Goal: Task Accomplishment & Management: Complete application form

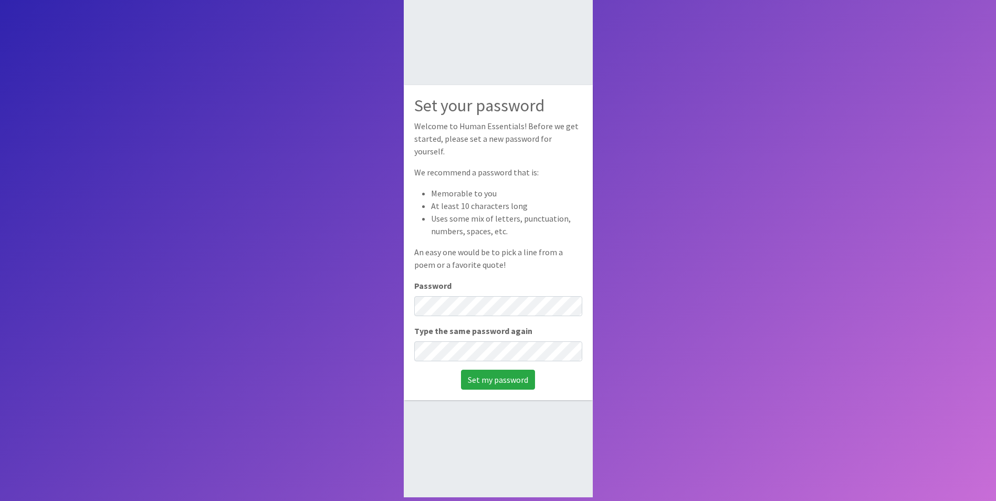
scroll to position [70, 0]
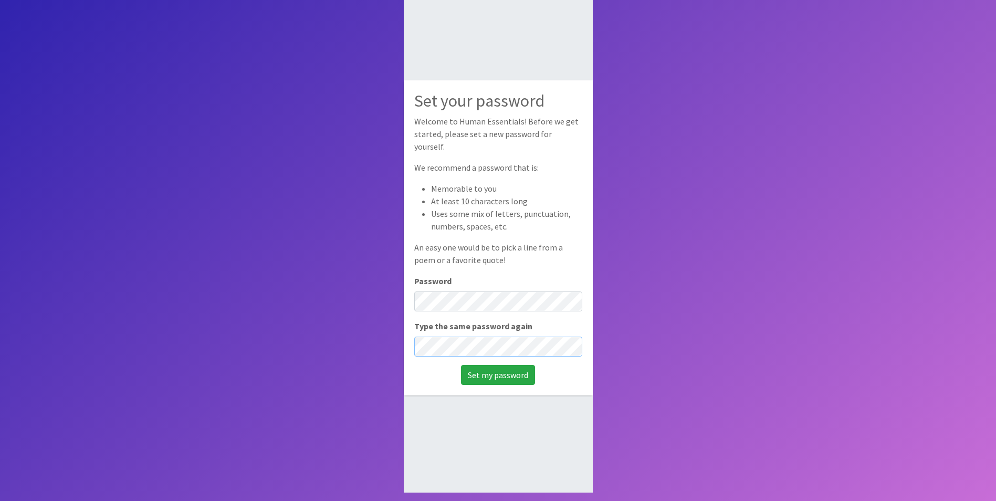
click at [461, 365] on input "Set my password" at bounding box center [498, 375] width 74 height 20
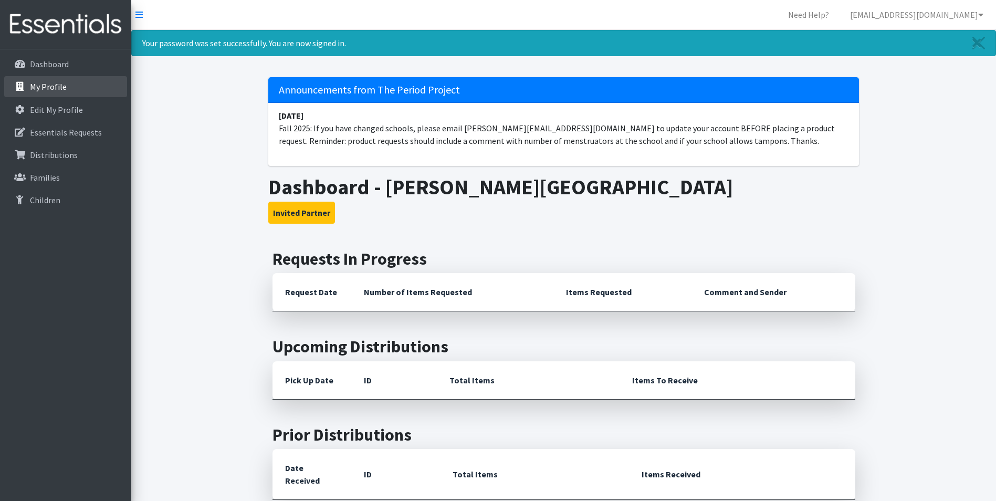
click at [27, 86] on link "My Profile" at bounding box center [65, 86] width 123 height 21
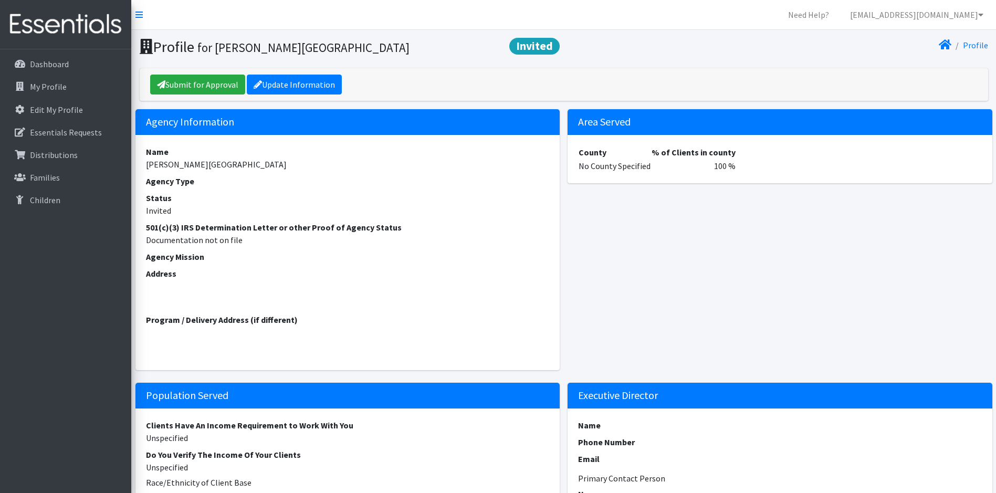
click at [247, 237] on dd "Documentation not on file" at bounding box center [348, 240] width 404 height 13
click at [311, 77] on link "Update Information" at bounding box center [294, 85] width 95 height 20
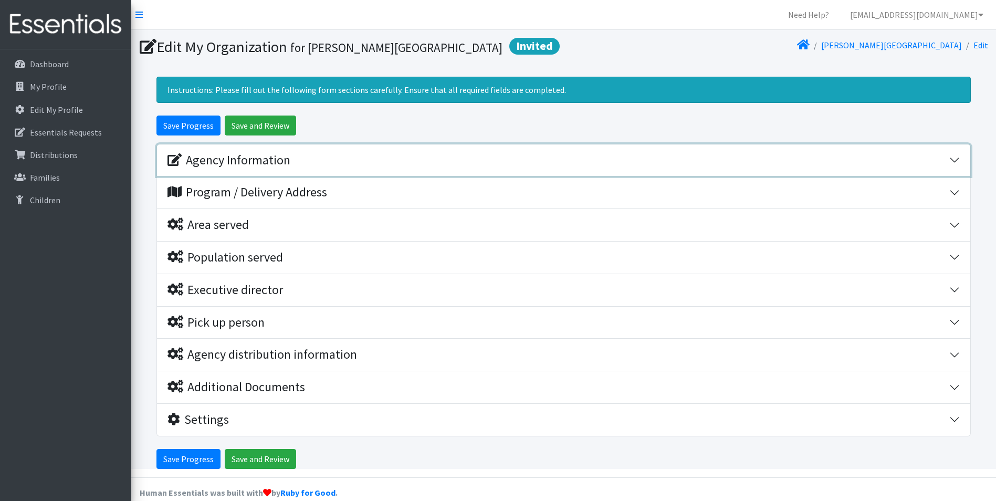
click at [263, 160] on div "Agency Information" at bounding box center [229, 160] width 123 height 15
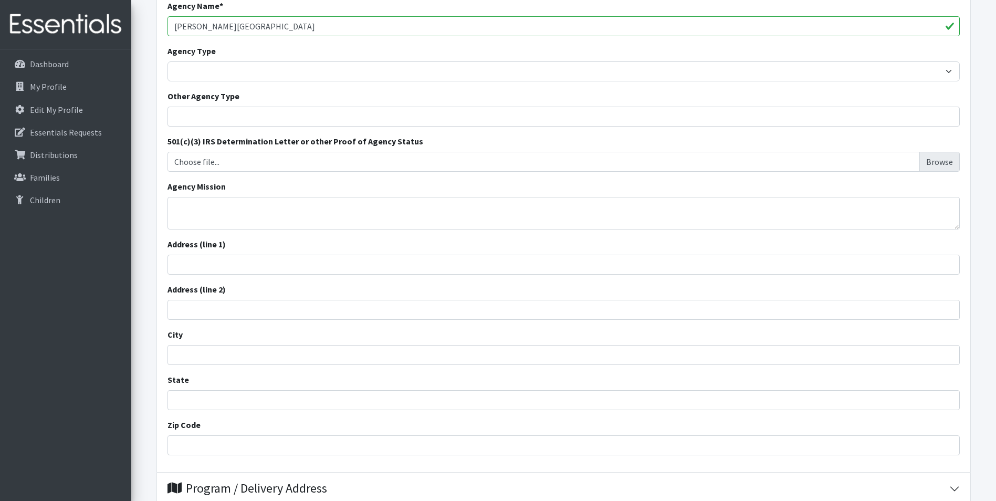
scroll to position [182, 0]
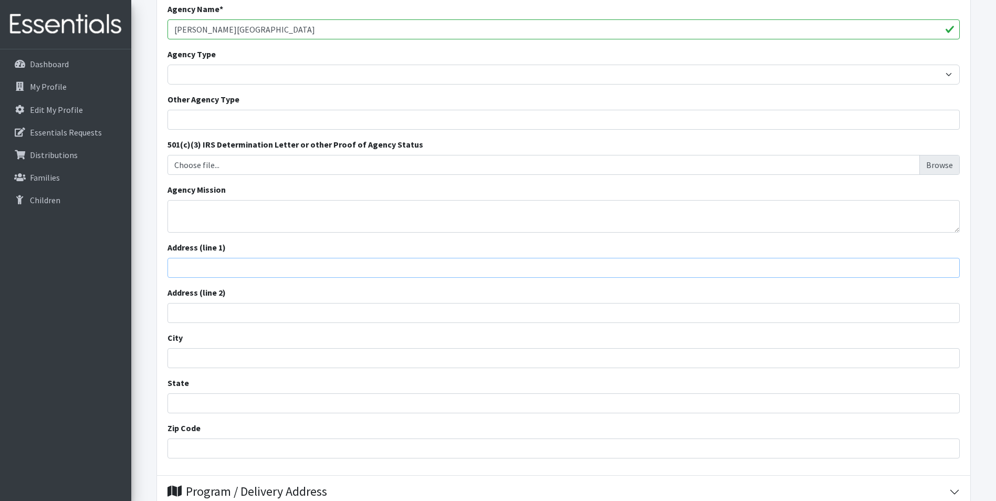
click at [207, 267] on input "Address (line 1)" at bounding box center [564, 268] width 792 height 20
type input "[STREET_ADDRESS][DEMOGRAPHIC_DATA]"
type input "[GEOGRAPHIC_DATA]"
type input "29306"
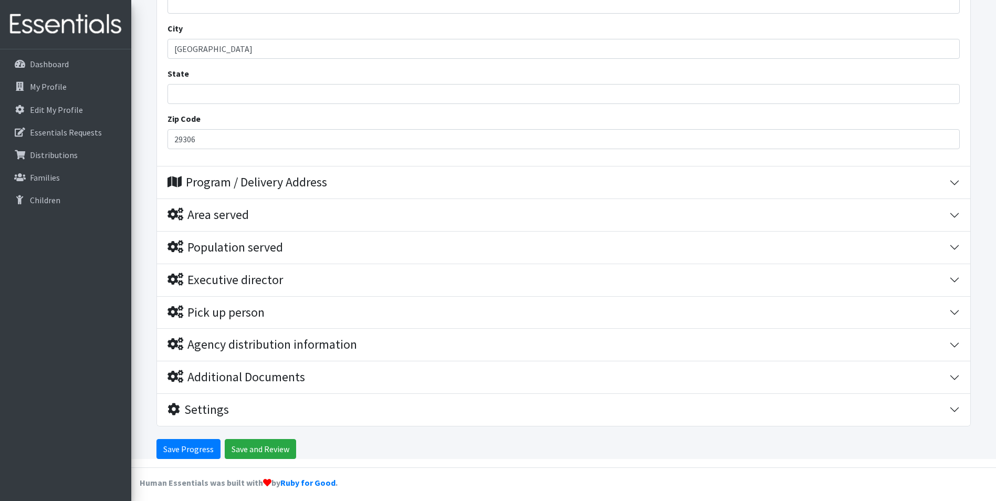
scroll to position [497, 0]
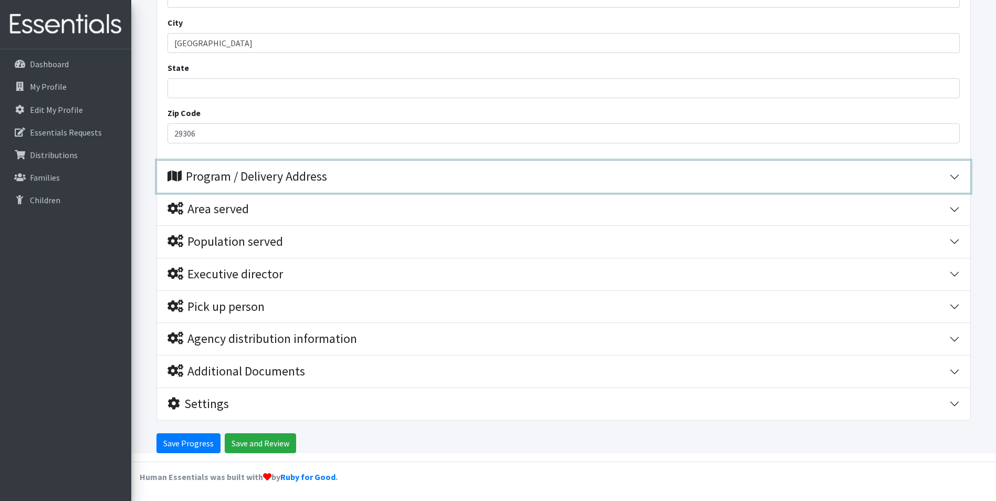
click at [246, 179] on div "Program / Delivery Address" at bounding box center [248, 176] width 160 height 15
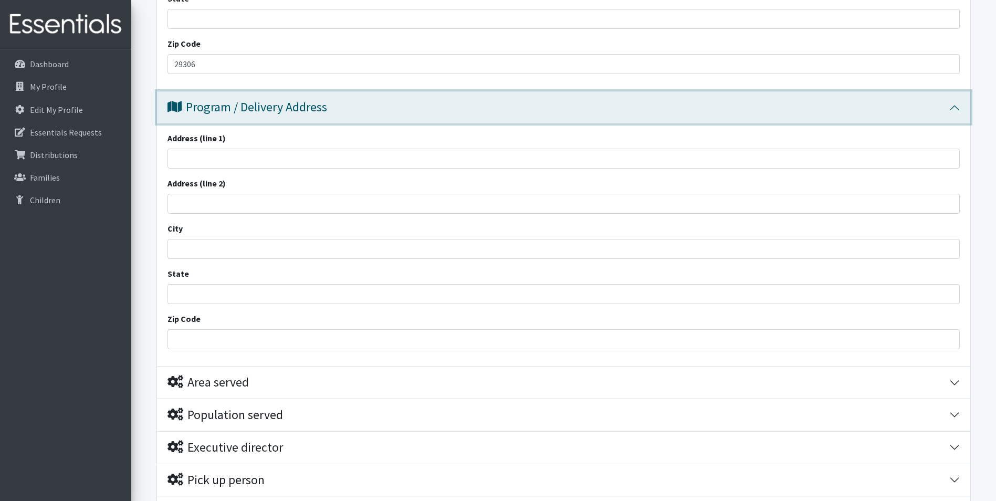
scroll to position [529, 0]
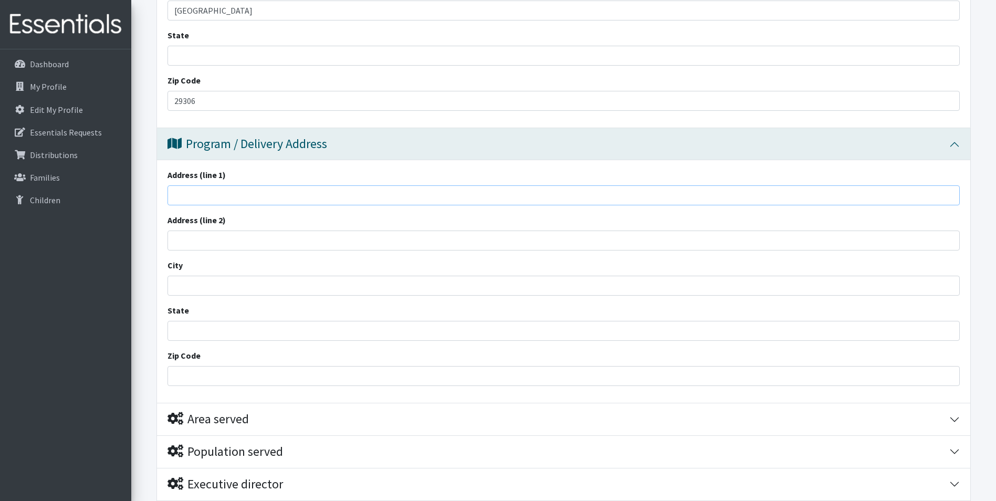
click at [255, 198] on input "Address (line 1)" at bounding box center [564, 195] width 792 height 20
type input "457 S Church St"
type input "Spartanburg"
type input "29306"
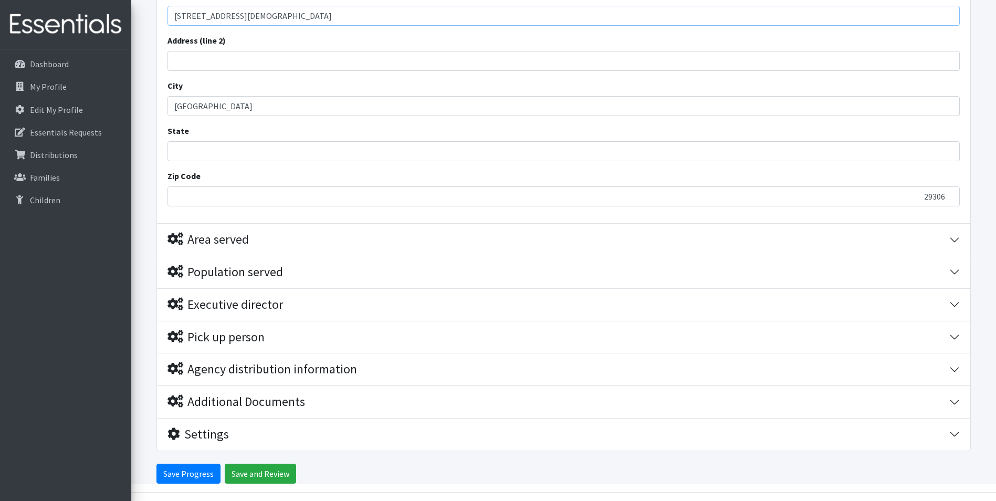
scroll to position [739, 0]
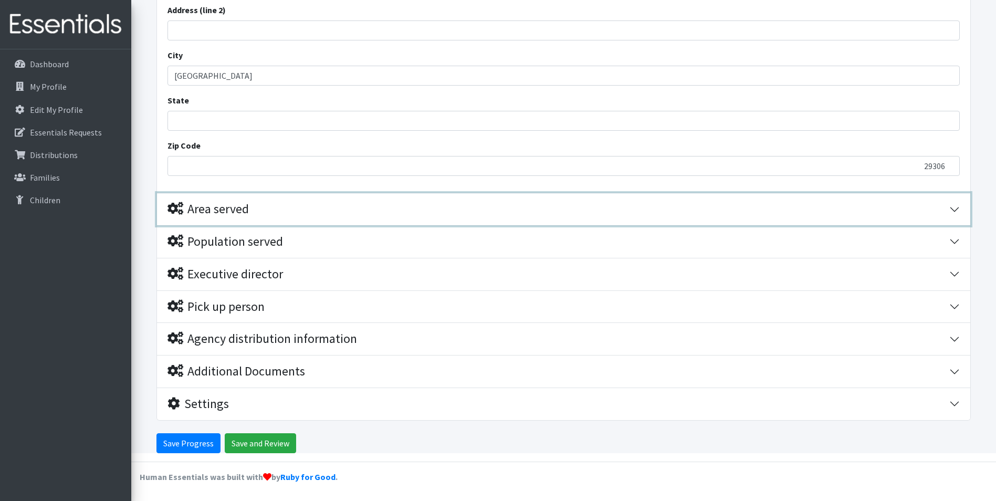
click at [242, 214] on div "Area served" at bounding box center [208, 209] width 81 height 15
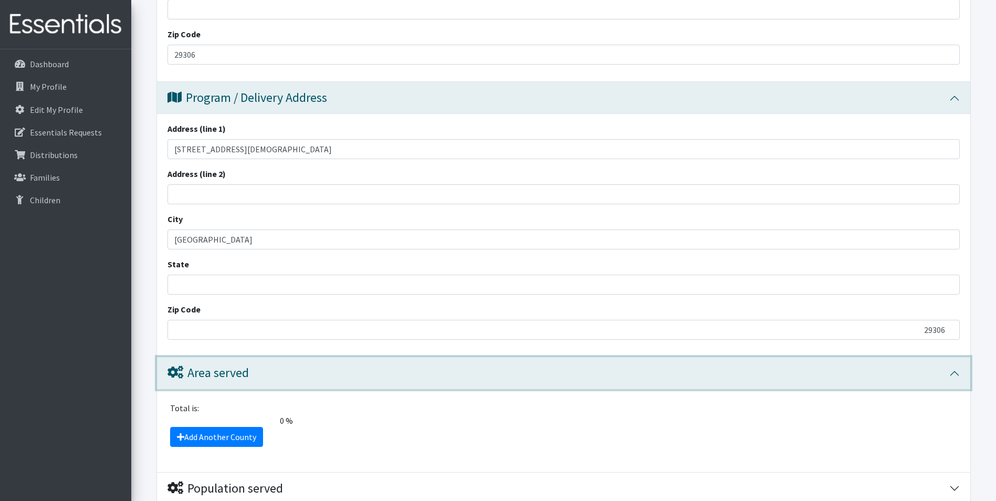
scroll to position [560, 0]
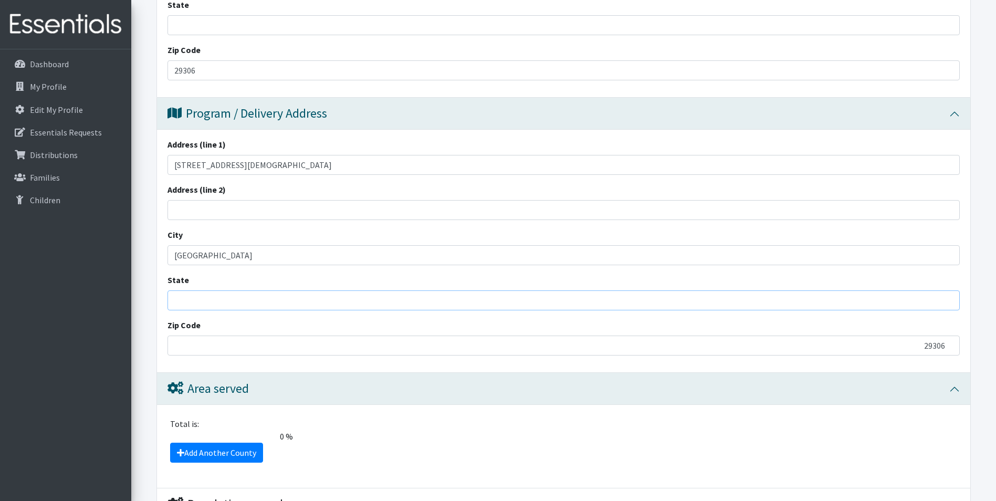
click at [189, 304] on input "State" at bounding box center [564, 300] width 792 height 20
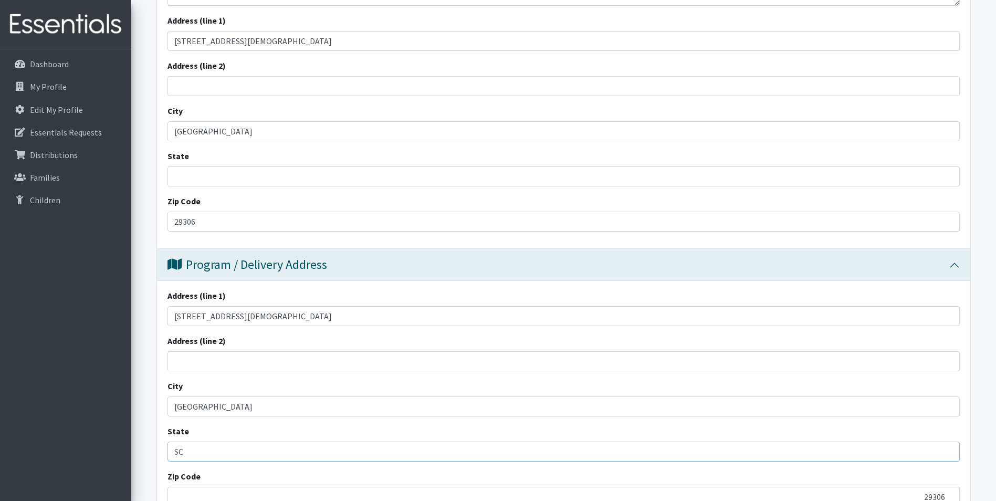
scroll to position [402, 0]
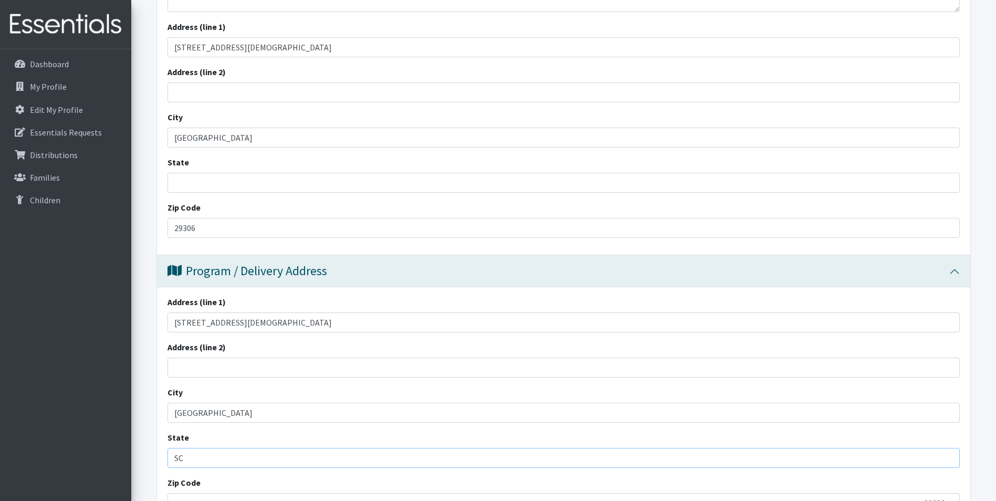
type input "SC"
click at [216, 187] on input "State" at bounding box center [564, 183] width 792 height 20
type input "SC"
click at [146, 227] on form "Save Progress Save and Review Agency Information Agency Name * Mary H Wright El…" at bounding box center [563, 293] width 865 height 1160
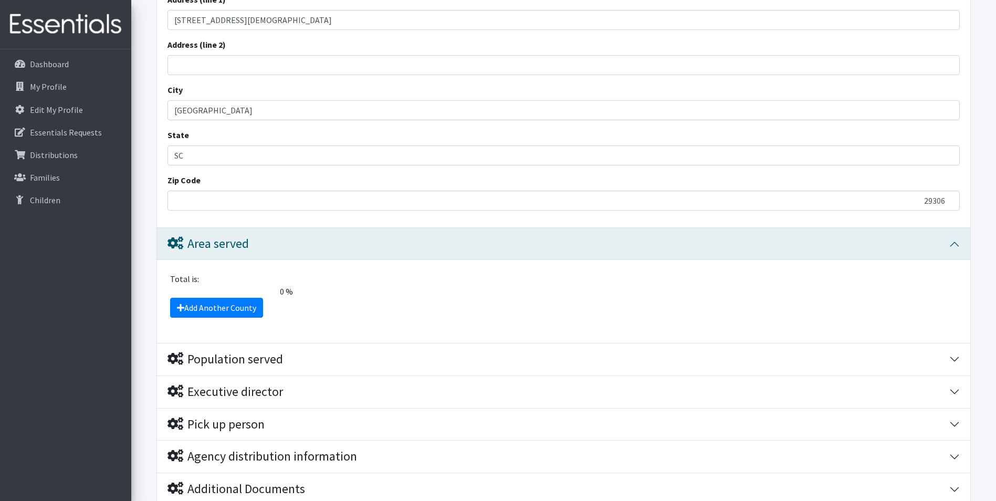
scroll to position [717, 0]
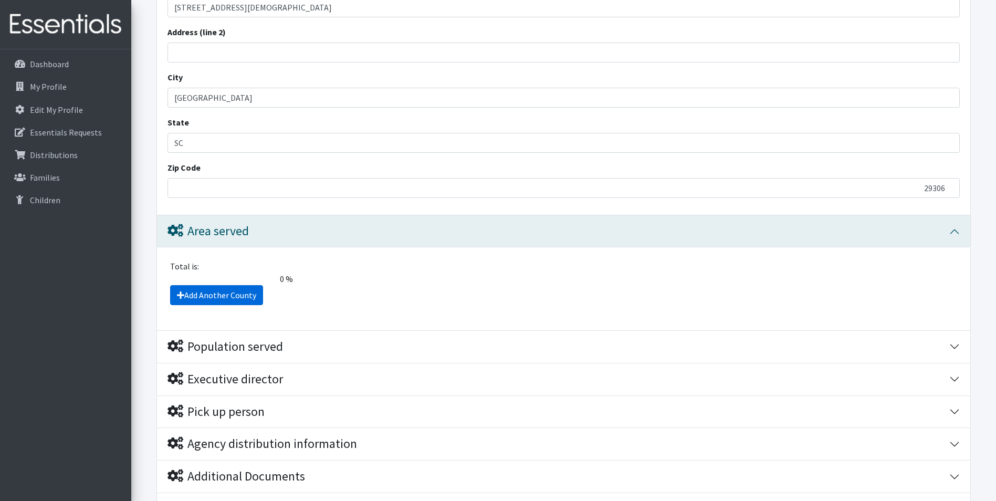
click at [229, 295] on link "Add Another County" at bounding box center [216, 295] width 93 height 20
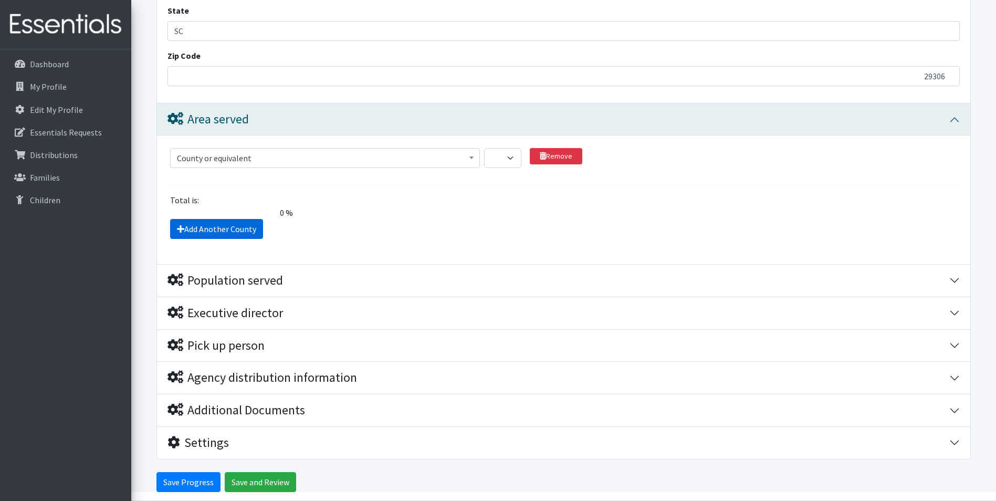
scroll to position [868, 0]
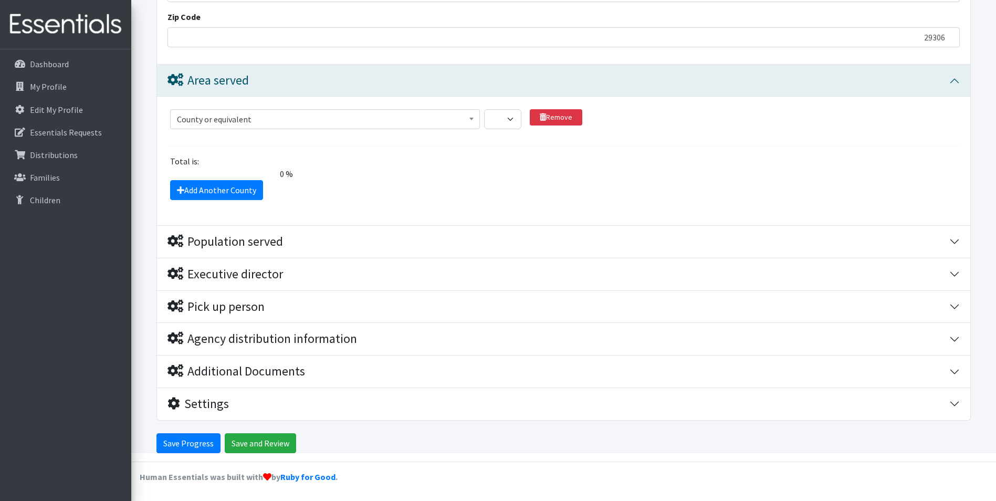
click at [372, 120] on span "County or equivalent" at bounding box center [325, 119] width 296 height 15
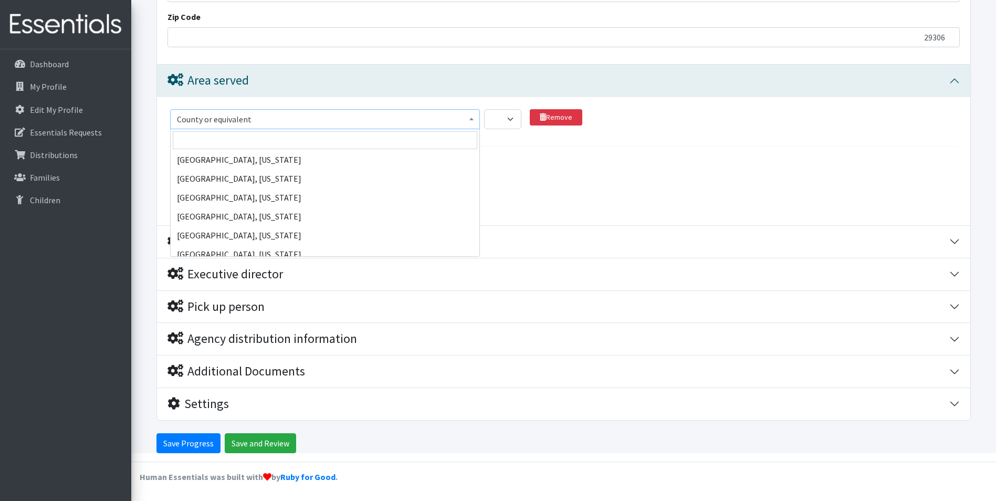
scroll to position [51960, 0]
select select "2720"
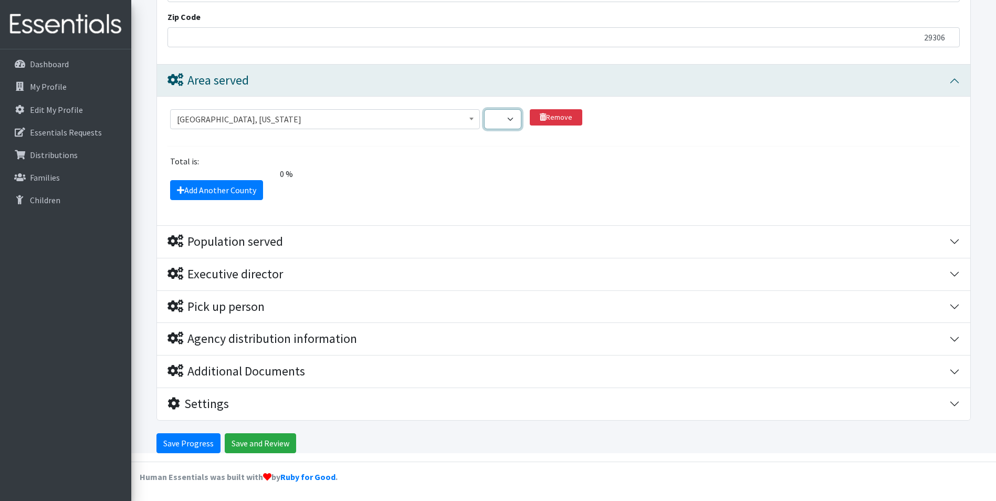
click at [510, 121] on select "1 2 3 4 5 6 7 8 9 10 11 12 13 14 15 16 17 18 19 20 21 22 23 24 25 26 27 28 29 3…" at bounding box center [502, 119] width 37 height 20
click at [569, 195] on div "Add Another County" at bounding box center [564, 190] width 800 height 20
click at [458, 164] on div "Total is:" at bounding box center [564, 161] width 800 height 13
click at [345, 165] on div "Total is:" at bounding box center [564, 161] width 800 height 13
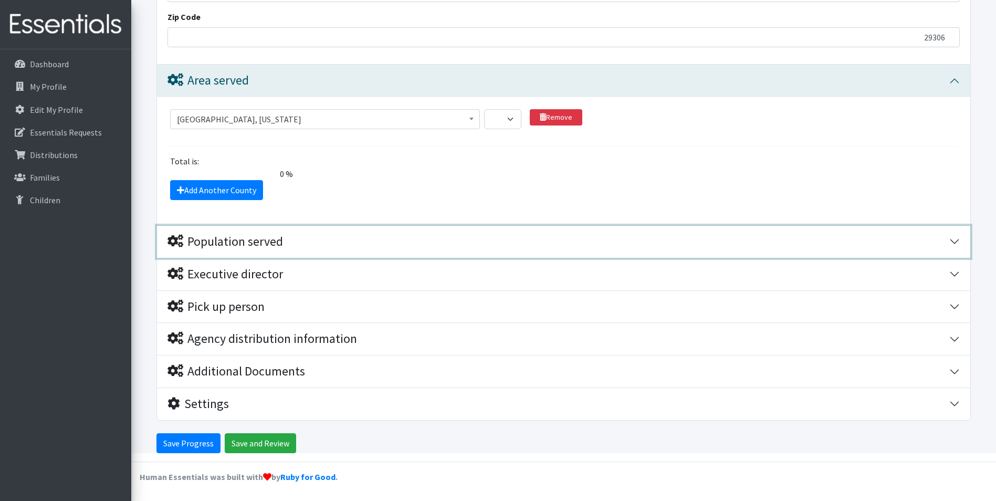
click at [258, 243] on div "Population served" at bounding box center [226, 241] width 116 height 15
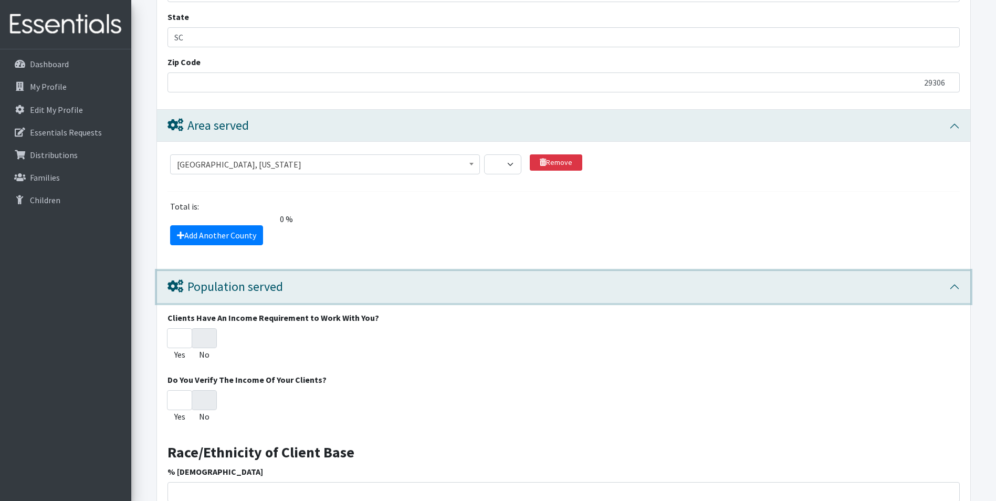
scroll to position [763, 0]
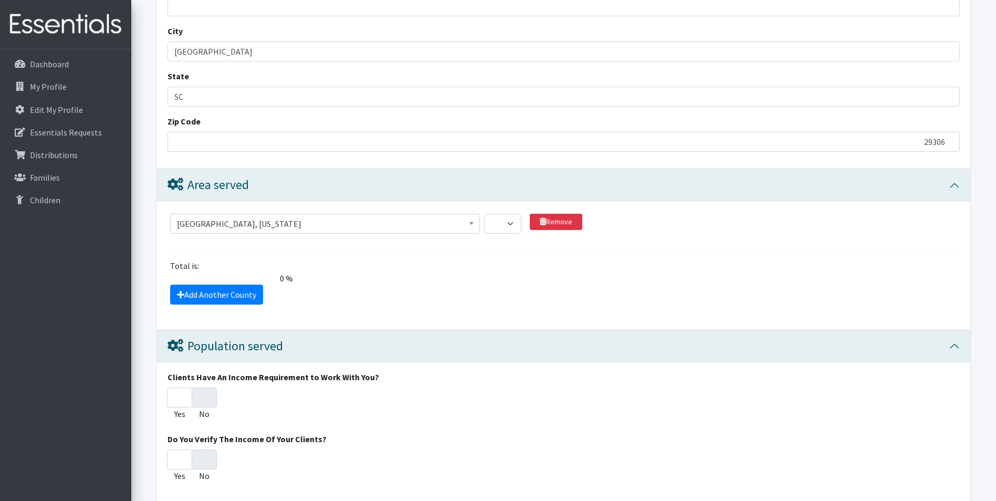
drag, startPoint x: 384, startPoint y: 228, endPoint x: 443, endPoint y: 226, distance: 58.8
click at [384, 228] on span "Spartanburg County, South Carolina" at bounding box center [325, 223] width 296 height 15
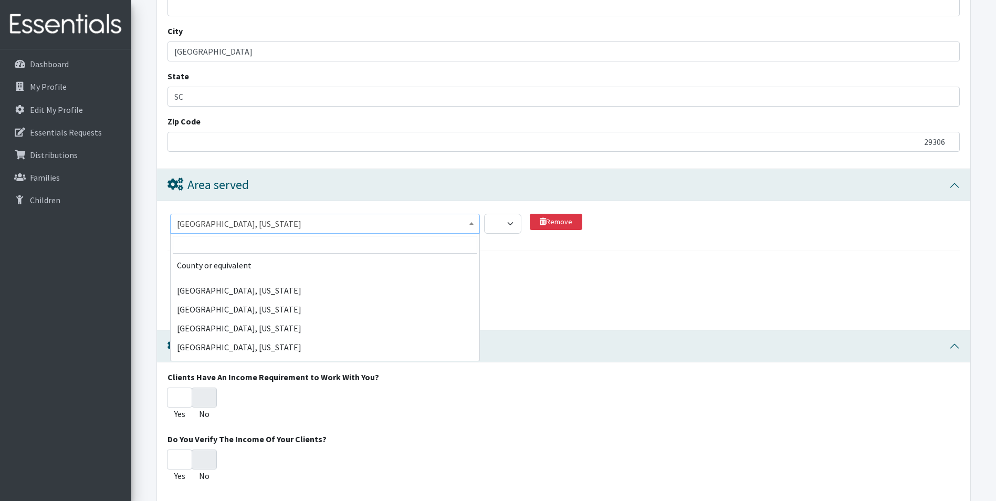
scroll to position [52028, 0]
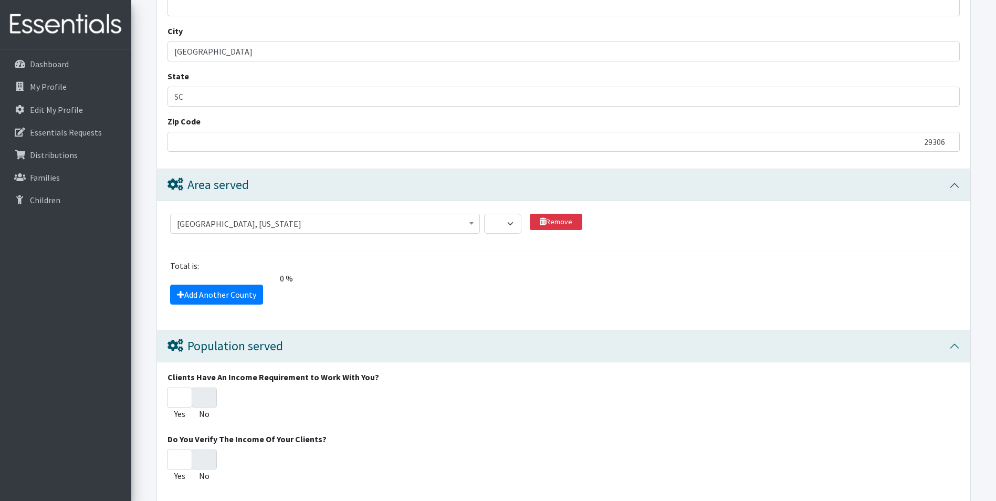
click at [539, 306] on div "County or equivalent Abbeville County, South Carolina Acadia Parish, Louisiana …" at bounding box center [563, 265] width 813 height 129
click at [510, 223] on select "1 2 3 4 5 6 7 8 9 10 11 12 13 14 15 16 17 18 19 20 21 22 23 24 25 26 27 28 29 3…" at bounding box center [502, 224] width 37 height 20
select select "1"
click at [484, 214] on select "1 2 3 4 5 6 7 8 9 10 11 12 13 14 15 16 17 18 19 20 21 22 23 24 25 26 27 28 29 3…" at bounding box center [502, 224] width 37 height 20
click at [511, 224] on select "1 2 3 4 5 6 7 8 9 10 11 12 13 14 15 16 17 18 19 20 21 22 23 24 25 26 27 28 29 3…" at bounding box center [502, 224] width 37 height 20
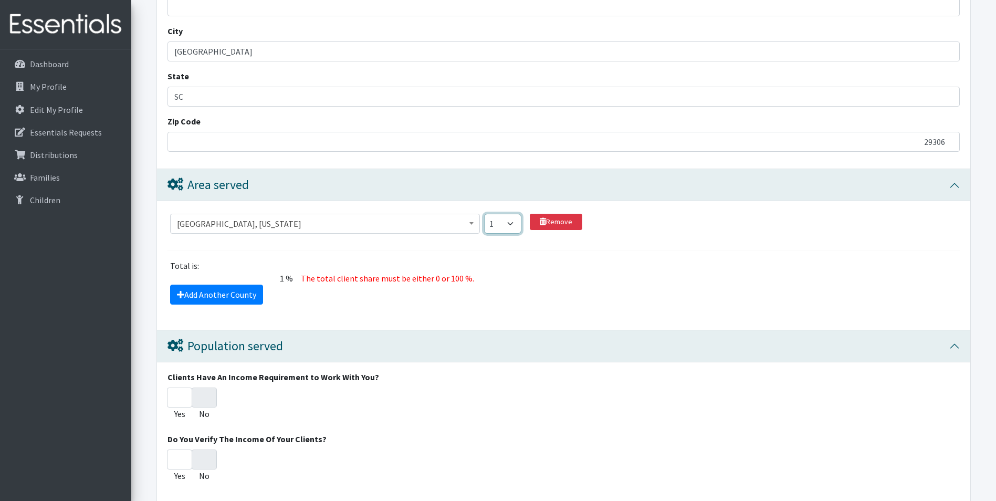
select select
click at [484, 214] on select "1 2 3 4 5 6 7 8 9 10 11 12 13 14 15 16 17 18 19 20 21 22 23 24 25 26 27 28 29 3…" at bounding box center [502, 224] width 37 height 20
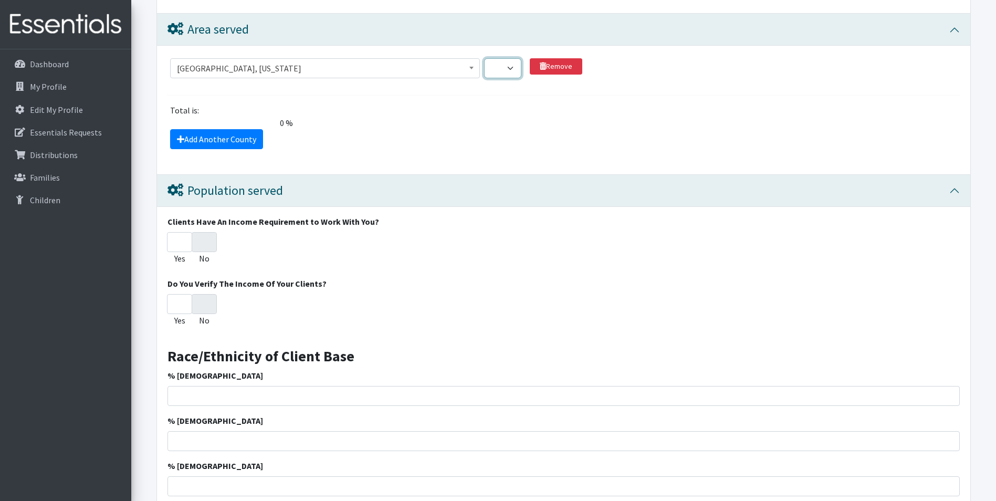
scroll to position [921, 0]
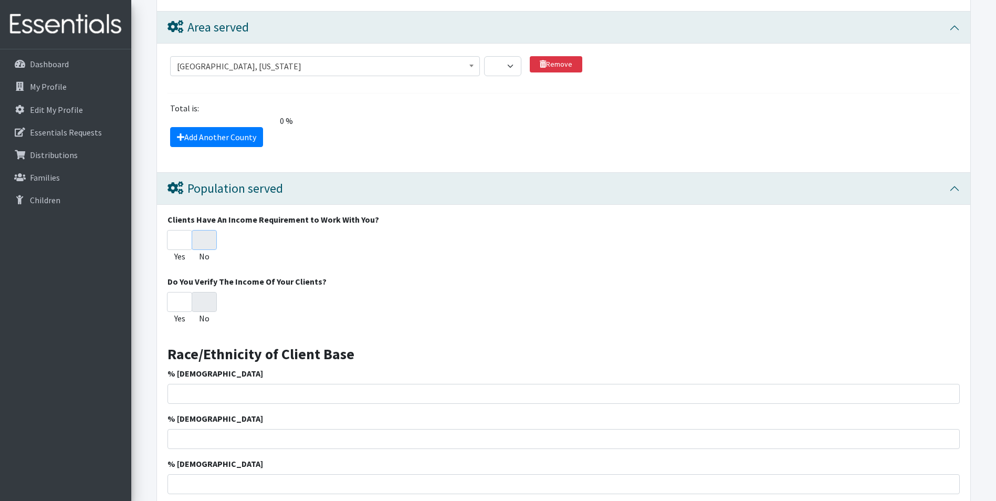
click at [203, 242] on input "No" at bounding box center [204, 240] width 25 height 20
radio input "true"
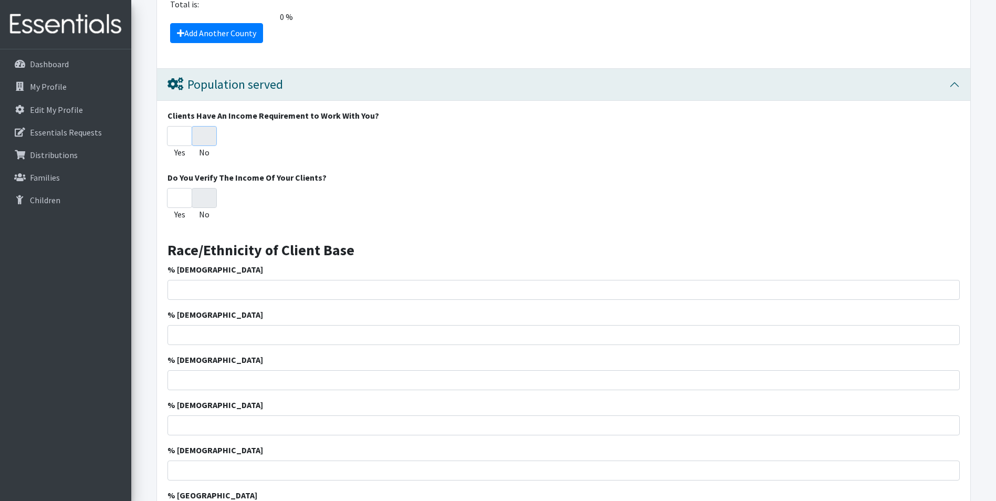
scroll to position [1026, 0]
click at [208, 193] on input "No" at bounding box center [204, 197] width 25 height 20
radio input "true"
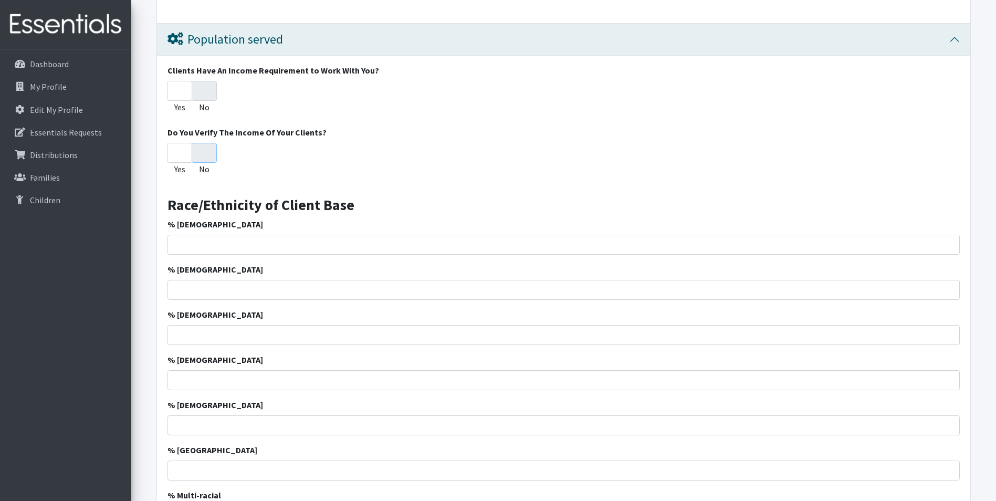
scroll to position [1131, 0]
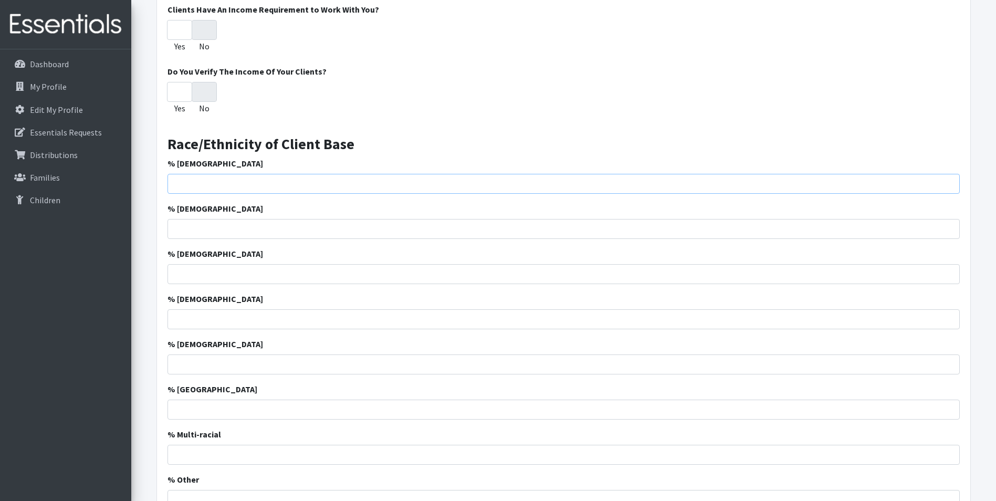
click at [221, 182] on input "% African American" at bounding box center [564, 184] width 792 height 20
click at [182, 183] on input "% African American" at bounding box center [564, 184] width 792 height 20
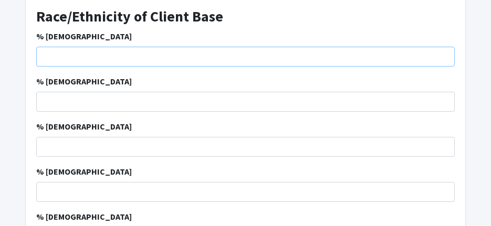
scroll to position [1285, 0]
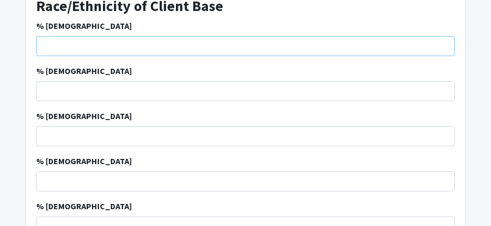
click at [65, 47] on input "% African American" at bounding box center [245, 46] width 418 height 20
type input "78"
click at [53, 92] on input "% Caucasian" at bounding box center [245, 91] width 418 height 20
type input "4"
click at [119, 143] on input "% Hispanic" at bounding box center [245, 137] width 418 height 20
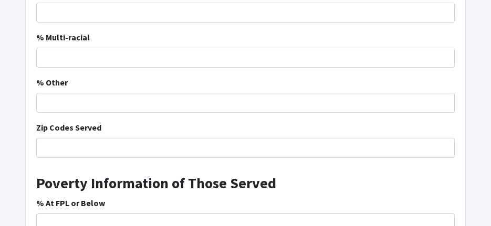
scroll to position [1547, 0]
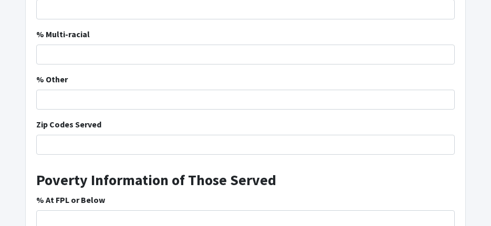
type input "11"
click at [120, 54] on input "% Multi-racial" at bounding box center [245, 55] width 418 height 20
type input "8"
click at [260, 148] on input "Zip Codes Served" at bounding box center [245, 145] width 418 height 20
type input "29306"
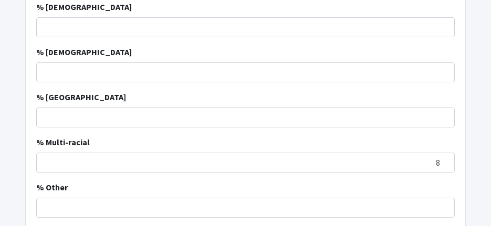
scroll to position [1442, 0]
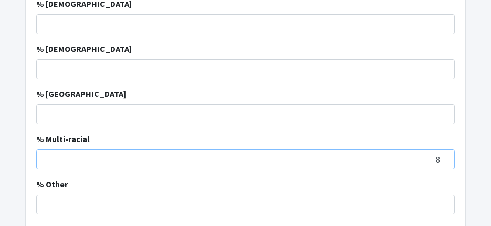
click at [438, 158] on input "8" at bounding box center [245, 160] width 418 height 20
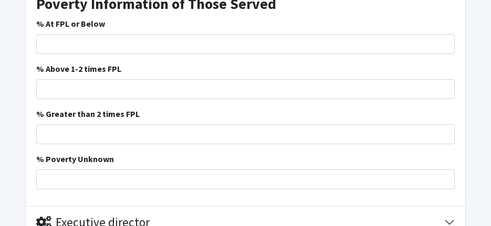
scroll to position [1705, 0]
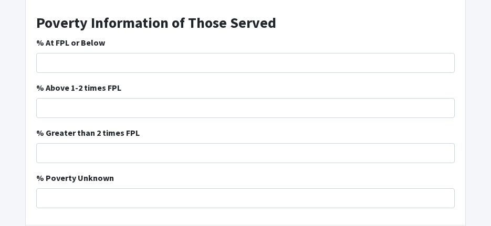
type input "7"
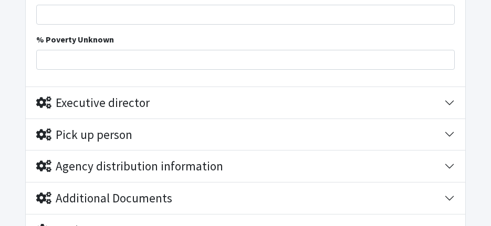
scroll to position [1862, 0]
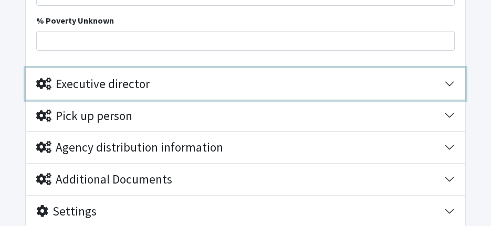
click at [83, 80] on div "Executive director" at bounding box center [92, 84] width 113 height 15
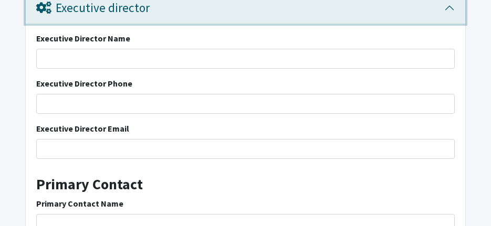
scroll to position [1915, 0]
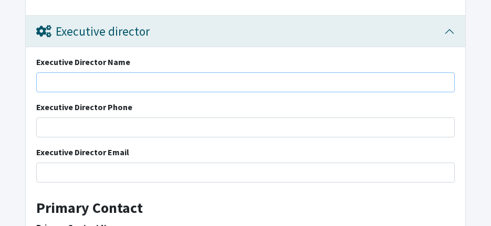
click at [102, 77] on input "Executive Director Name" at bounding box center [245, 82] width 418 height 20
type input "Tammy Jordan"
click at [56, 141] on div "Executive Director Name Tammy Jordan Executive Director Phone Executive Directo…" at bounding box center [245, 228] width 439 height 363
click at [62, 133] on input "Executive Director Phone" at bounding box center [245, 128] width 418 height 20
click at [50, 123] on input "Executive Director Phone" at bounding box center [245, 128] width 418 height 20
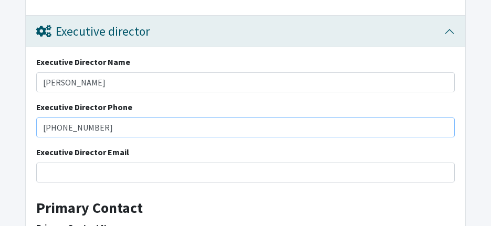
type input "864-594-4477"
click at [126, 167] on input "Executive Director Email" at bounding box center [245, 173] width 418 height 20
click at [159, 182] on input "TKJordan@spart7.org" at bounding box center [245, 173] width 418 height 20
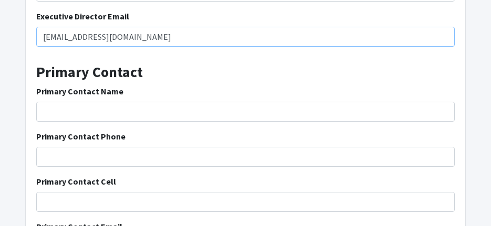
scroll to position [2073, 0]
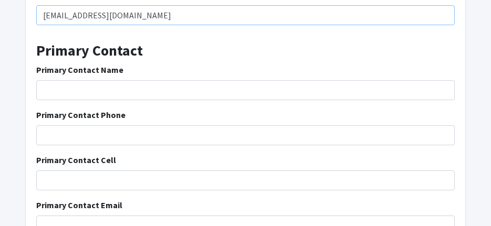
type input "TKJordan@spart7.org"
click at [88, 94] on input "Primary Contact Name" at bounding box center [245, 90] width 418 height 20
type input "Jacqueline Cooper"
type input "864-594-4477"
click at [155, 176] on input "Primary Contact Cell" at bounding box center [245, 181] width 418 height 20
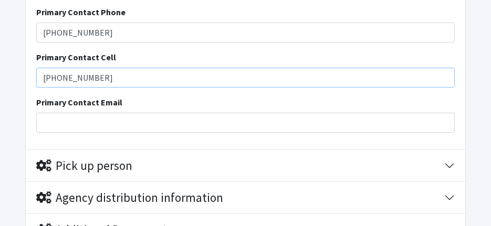
scroll to position [2178, 0]
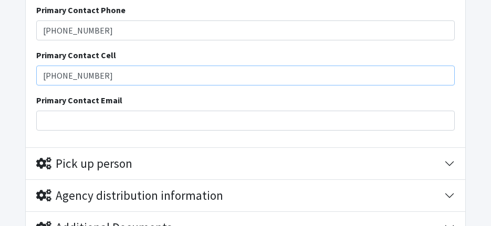
type input "864-809-3093"
click at [126, 119] on input "Primary Contact Email" at bounding box center [245, 121] width 418 height 20
type input "[EMAIL_ADDRESS][DOMAIN_NAME]"
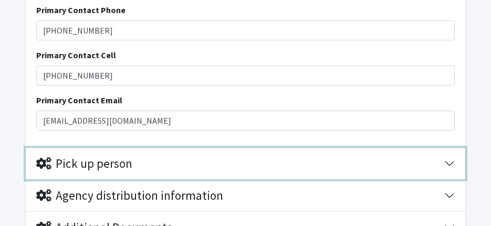
click at [151, 173] on button "Pick up person" at bounding box center [245, 164] width 439 height 32
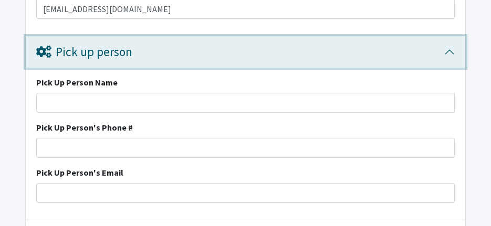
scroll to position [2283, 0]
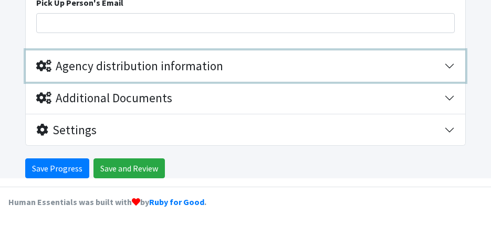
click at [176, 65] on div "Agency distribution information" at bounding box center [129, 66] width 187 height 15
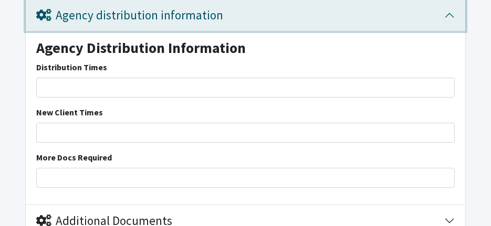
scroll to position [2529, 0]
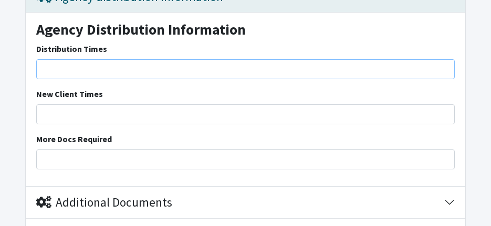
click at [98, 64] on input "Distribution Times" at bounding box center [245, 69] width 418 height 20
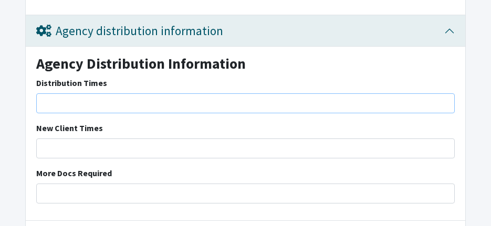
scroll to position [2476, 0]
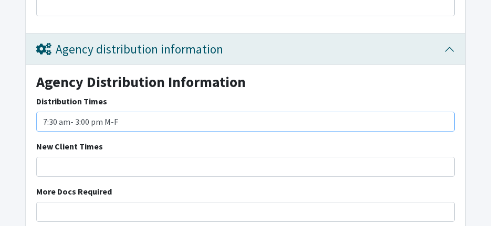
click at [130, 126] on input "7:30 am- 3:00 pm M-F" at bounding box center [245, 122] width 418 height 20
click at [150, 121] on input "7:30 am- 3:00 pm M-F August" at bounding box center [245, 122] width 418 height 20
type input "7:30 am- 3:00 pm M-F August 1- May 22"
click at [253, 159] on input "New Client Times" at bounding box center [245, 167] width 418 height 20
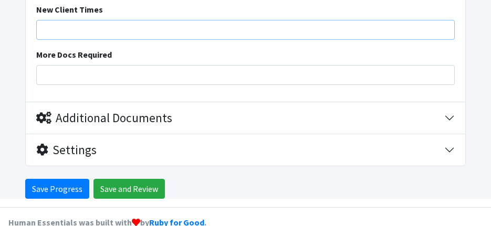
scroll to position [2634, 0]
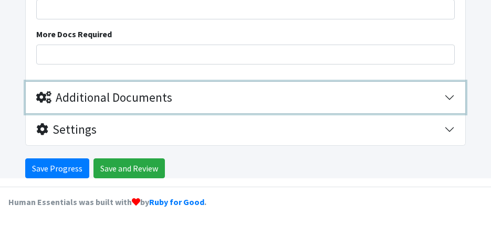
click at [118, 96] on div "Additional Documents" at bounding box center [104, 97] width 136 height 15
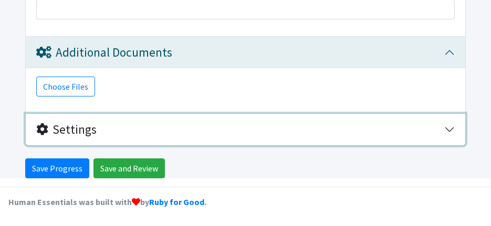
click at [106, 134] on div "Settings" at bounding box center [240, 129] width 408 height 15
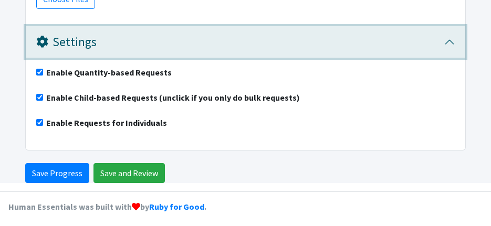
scroll to position [2771, 0]
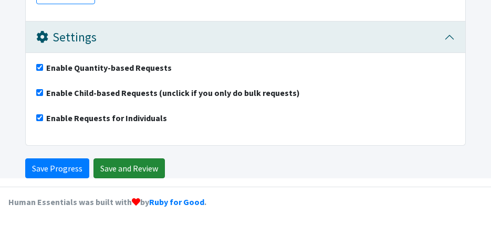
click at [131, 168] on input "Save and Review" at bounding box center [128, 169] width 71 height 20
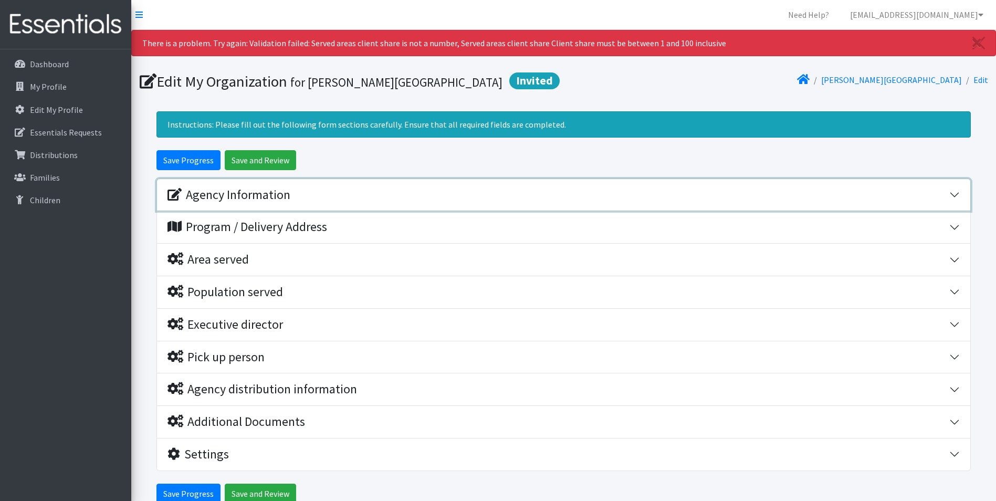
click at [225, 200] on div "Agency Information" at bounding box center [229, 194] width 123 height 15
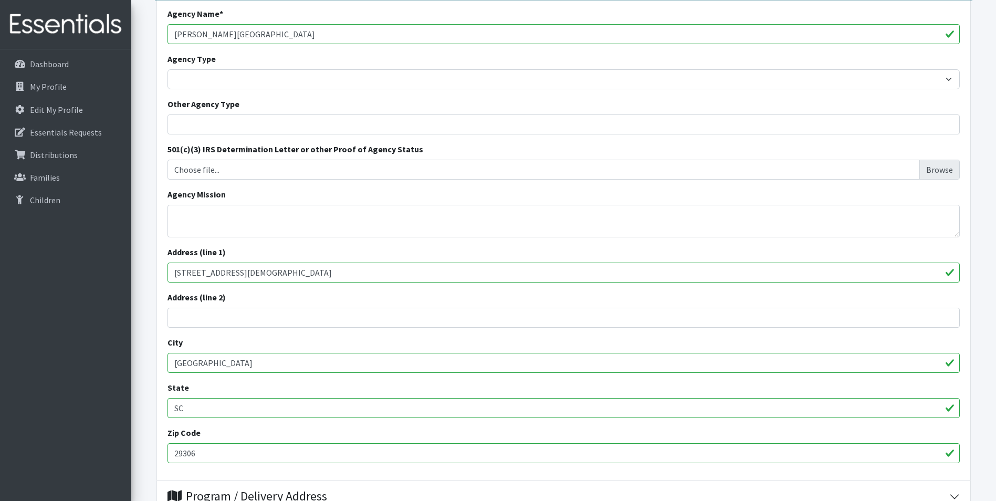
scroll to position [263, 0]
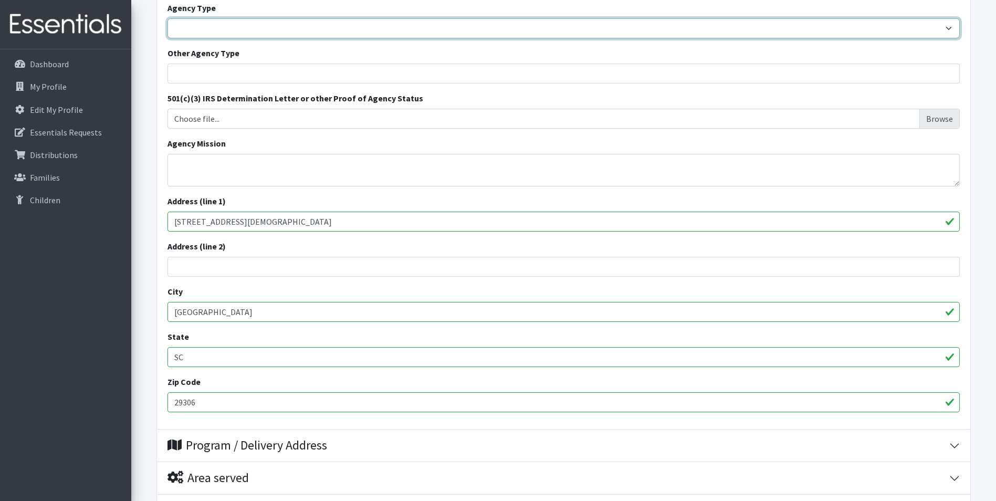
click at [197, 31] on select "Basic Needs Bank Career technical training [MEDICAL_DATA] resource center [DEMO…" at bounding box center [564, 28] width 792 height 20
select select "edu"
click at [168, 18] on select "Basic Needs Bank Career technical training [MEDICAL_DATA] resource center [DEMO…" at bounding box center [564, 28] width 792 height 20
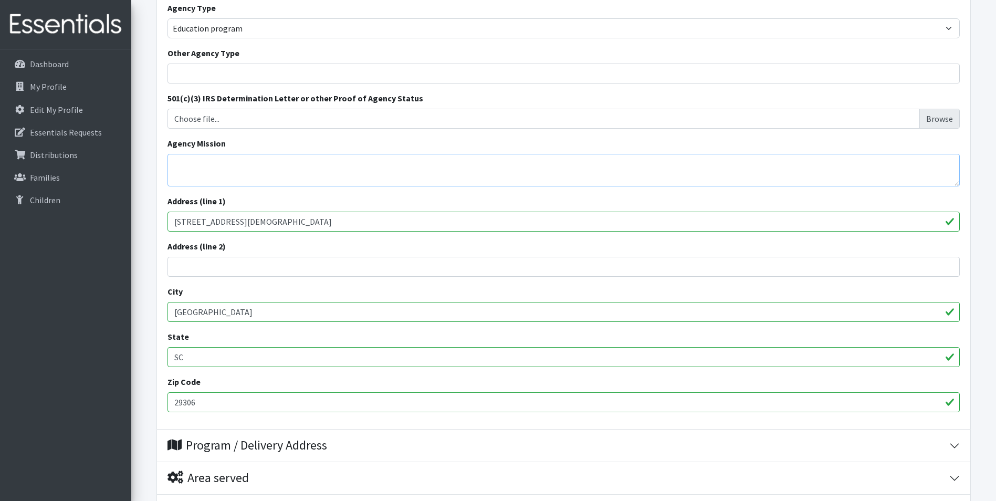
click at [235, 162] on textarea "Agency Mission" at bounding box center [564, 170] width 792 height 33
paste textarea "The mission of Mary H. Wright Elementary School is to work in partnership with …"
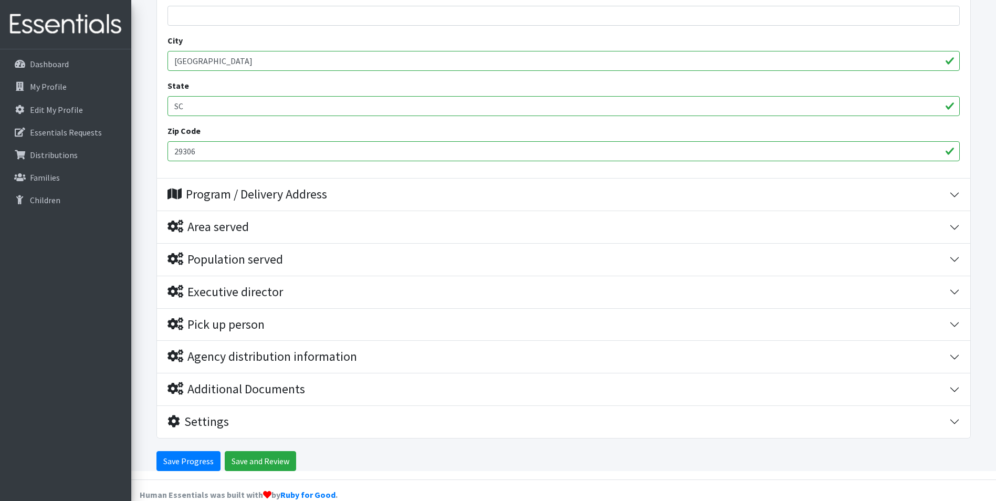
scroll to position [525, 0]
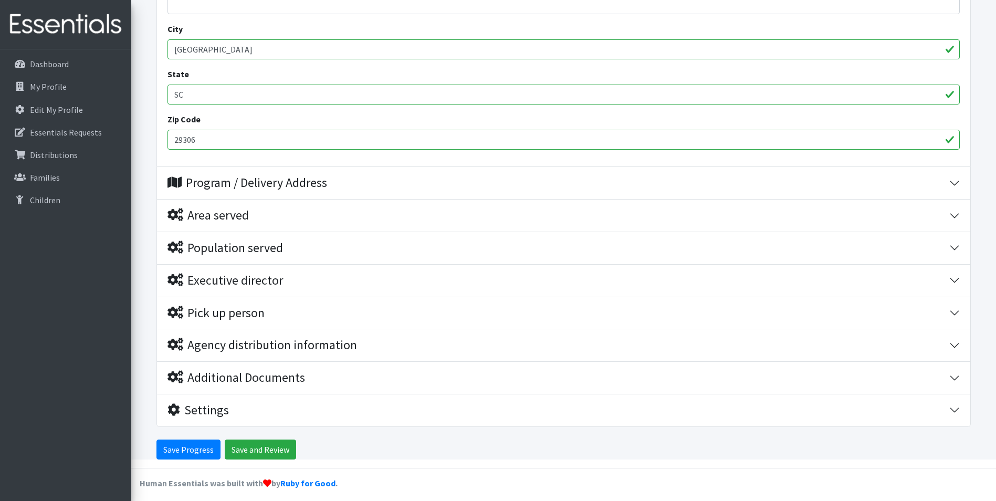
type textarea "The mission of Mary H. Wright Elementary School is to work in partnership with …"
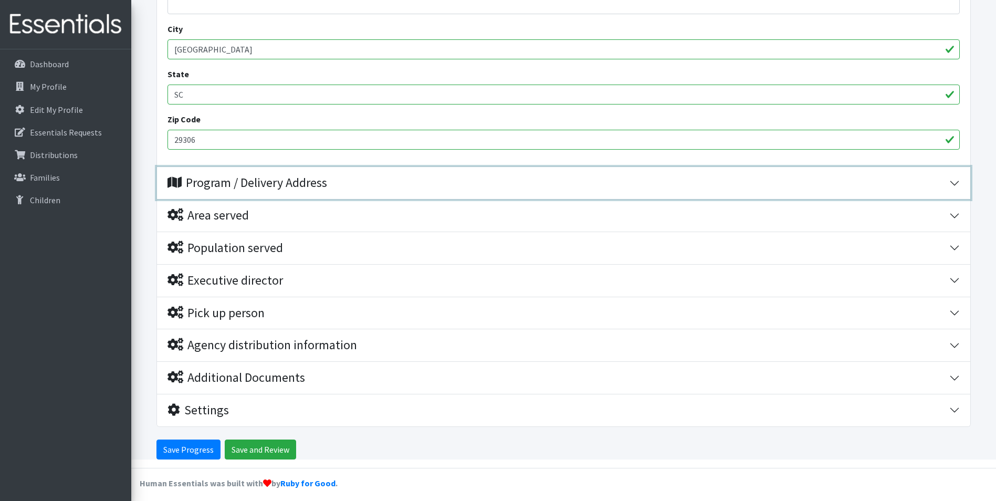
click at [259, 190] on div "Program / Delivery Address" at bounding box center [248, 182] width 160 height 15
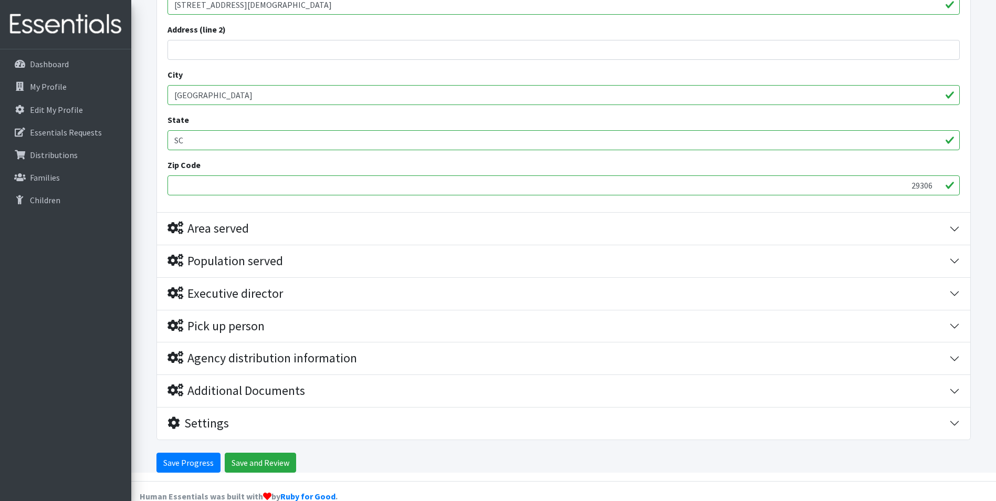
scroll to position [768, 0]
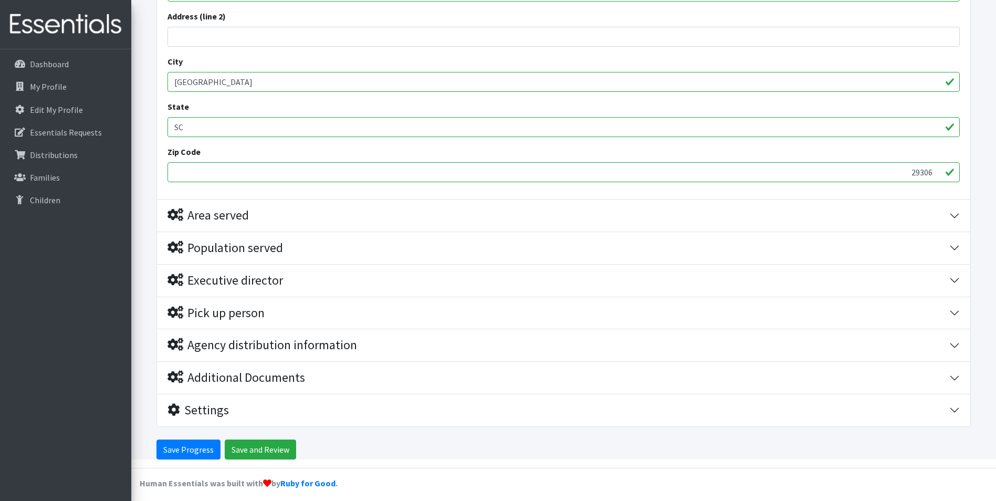
click at [246, 180] on input "29306" at bounding box center [564, 172] width 792 height 20
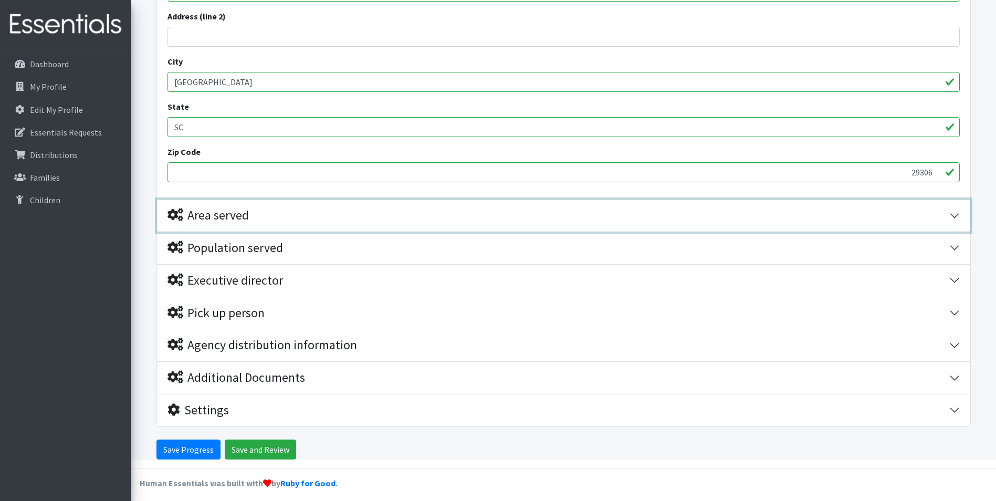
click at [247, 225] on button "Area served" at bounding box center [563, 216] width 813 height 32
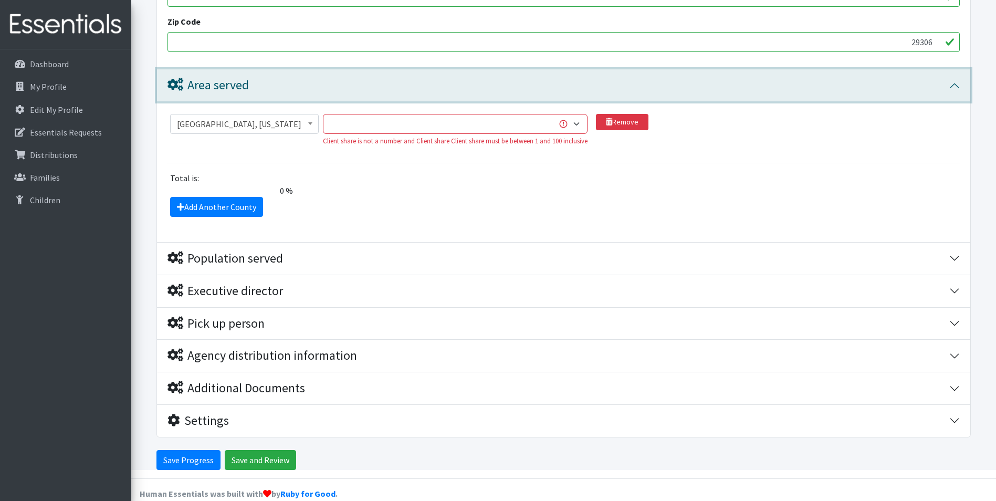
scroll to position [908, 0]
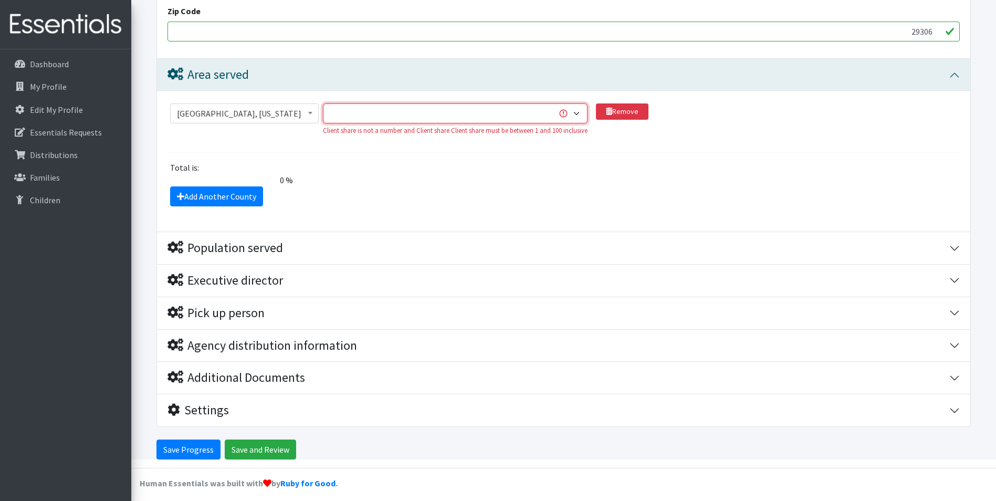
click at [490, 110] on select "1 2 3 4 5 6 7 8 9 10 11 12 13 14 15 16 17 18 19 20 21 22 23 24 25 26 27 28 29 3…" at bounding box center [455, 113] width 265 height 20
click at [490, 187] on div "Add Another County" at bounding box center [564, 196] width 800 height 20
click at [490, 113] on select "1 2 3 4 5 6 7 8 9 10 11 12 13 14 15 16 17 18 19 20 21 22 23 24 25 26 27 28 29 3…" at bounding box center [455, 113] width 265 height 20
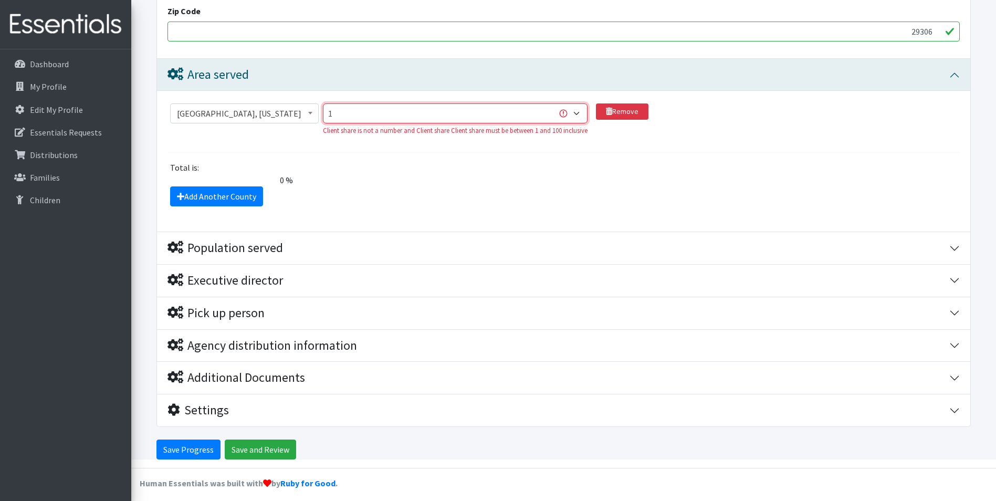
click at [325, 103] on select "1 2 3 4 5 6 7 8 9 10 11 12 13 14 15 16 17 18 19 20 21 22 23 24 25 26 27 28 29 3…" at bounding box center [455, 113] width 265 height 20
click at [490, 152] on section "Abbeville County, South Carolina Acadia Parish, Louisiana Accomack County, Virg…" at bounding box center [564, 127] width 792 height 49
click at [490, 117] on select "1 2 3 4 5 6 7 8 9 10 11 12 13 14 15 16 17 18 19 20 21 22 23 24 25 26 27 28 29 3…" at bounding box center [455, 113] width 265 height 20
click at [325, 103] on select "1 2 3 4 5 6 7 8 9 10 11 12 13 14 15 16 17 18 19 20 21 22 23 24 25 26 27 28 29 3…" at bounding box center [455, 113] width 265 height 20
click at [474, 113] on select "1 2 3 4 5 6 7 8 9 10 11 12 13 14 15 16 17 18 19 20 21 22 23 24 25 26 27 28 29 3…" at bounding box center [455, 113] width 265 height 20
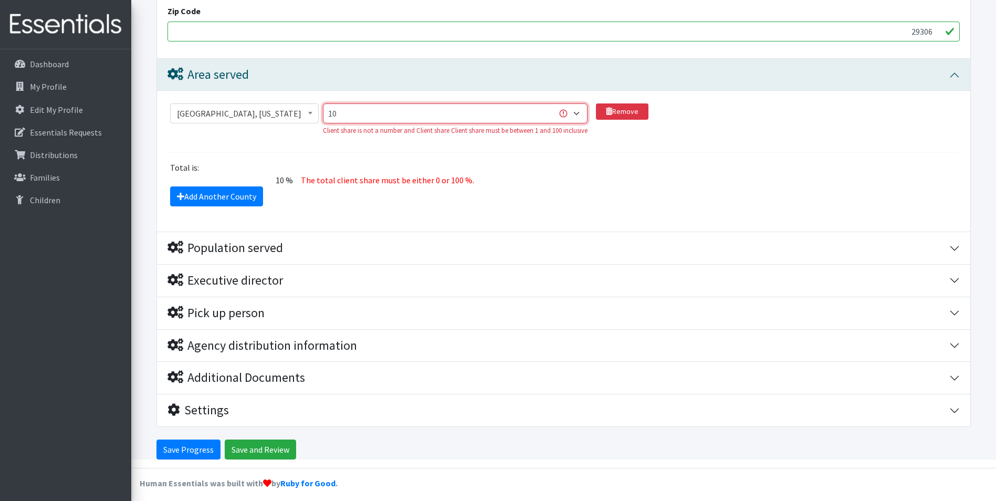
select select "89"
click at [325, 103] on select "1 2 3 4 5 6 7 8 9 10 11 12 13 14 15 16 17 18 19 20 21 22 23 24 25 26 27 28 29 3…" at bounding box center [455, 113] width 265 height 20
click at [490, 163] on div "Total is:" at bounding box center [564, 167] width 800 height 13
click at [490, 115] on select "1 2 3 4 5 6 7 8 9 10 11 12 13 14 15 16 17 18 19 20 21 22 23 24 25 26 27 28 29 3…" at bounding box center [455, 113] width 265 height 20
click at [490, 157] on fieldset "Abbeville County, South Carolina Acadia Parish, Louisiana Accomack County, Virg…" at bounding box center [564, 152] width 792 height 107
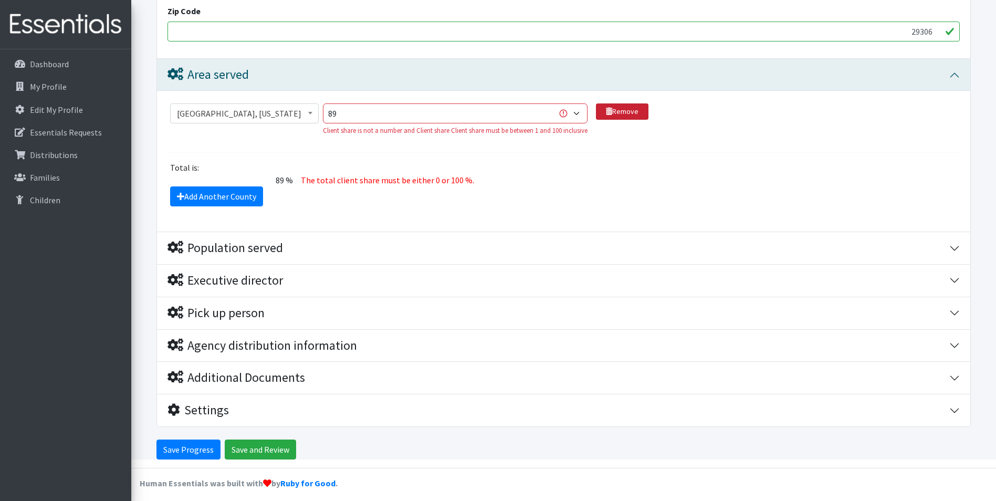
click at [490, 111] on link "Remove" at bounding box center [622, 111] width 53 height 16
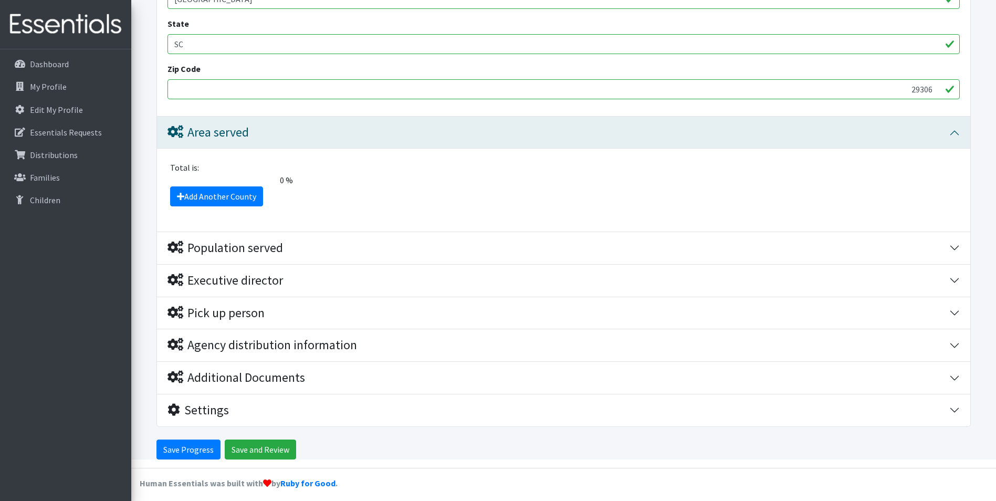
scroll to position [857, 0]
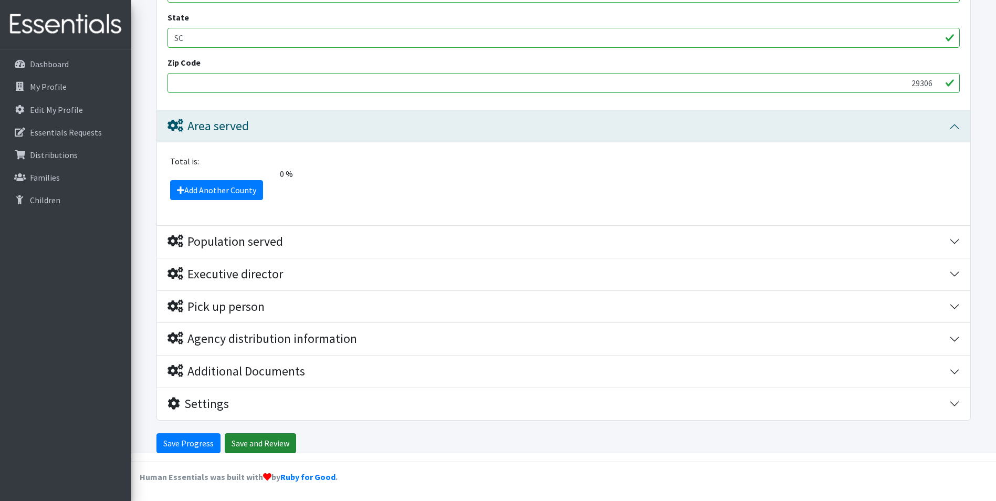
click at [267, 226] on input "Save and Review" at bounding box center [260, 443] width 71 height 20
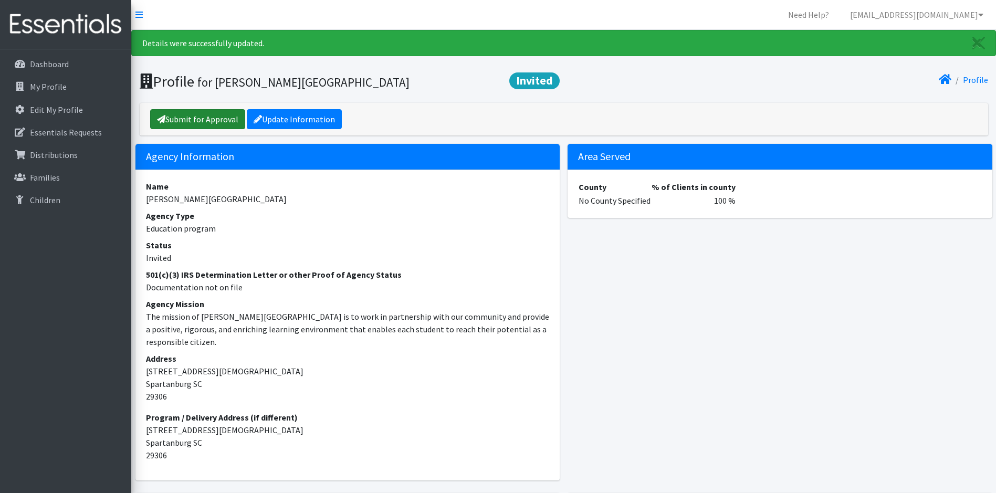
click at [188, 118] on link "Submit for Approval" at bounding box center [197, 119] width 95 height 20
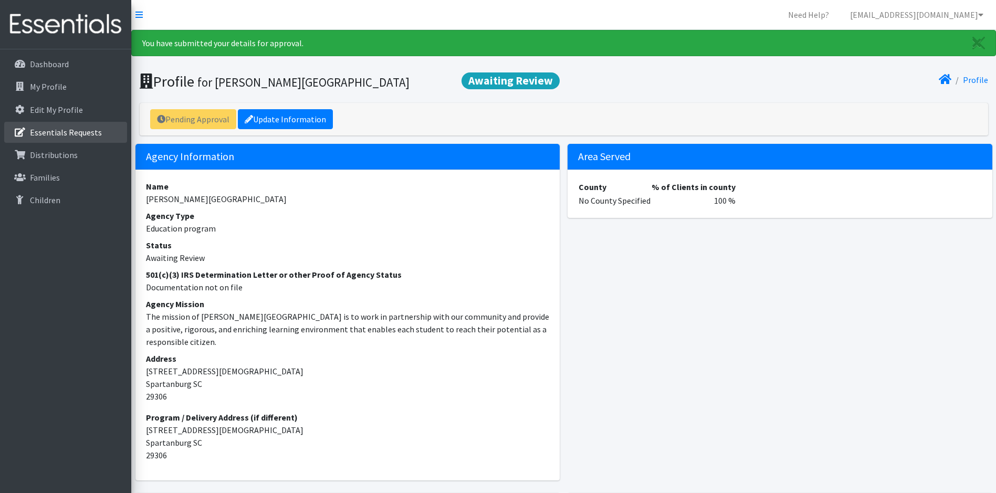
click at [65, 131] on p "Essentials Requests" at bounding box center [66, 132] width 72 height 11
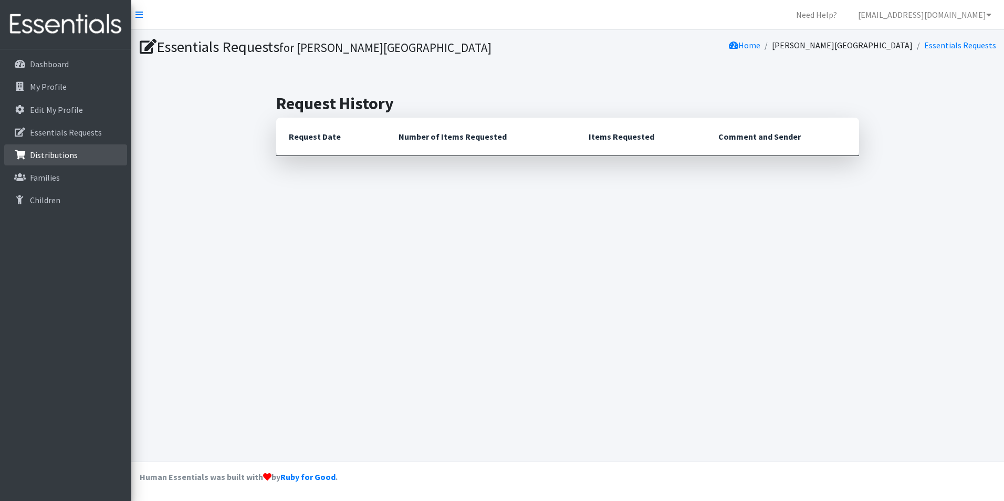
click at [51, 153] on p "Distributions" at bounding box center [54, 155] width 48 height 11
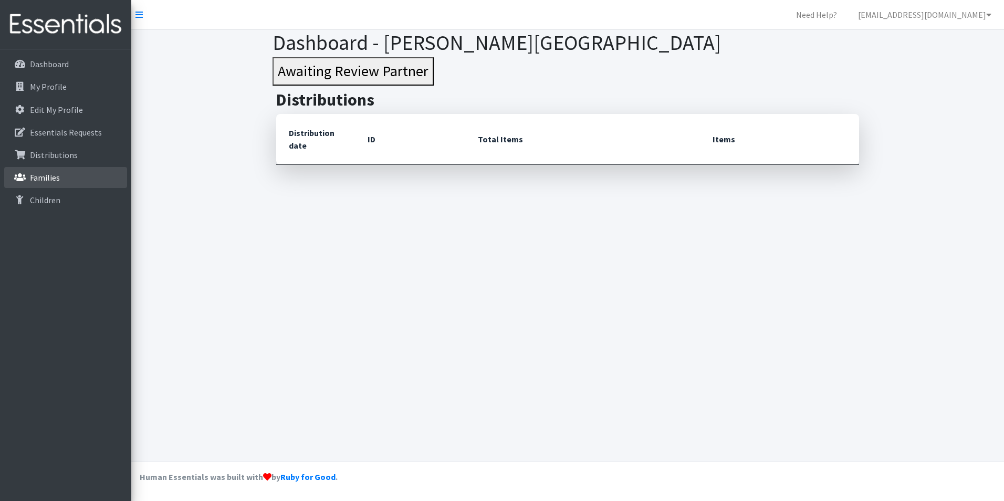
click at [52, 174] on p "Families" at bounding box center [45, 177] width 30 height 11
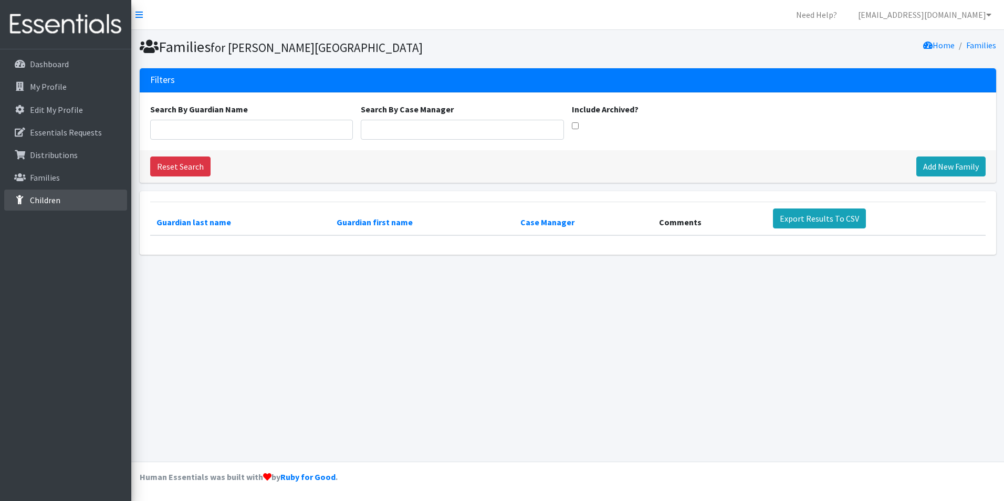
click at [56, 200] on p "Children" at bounding box center [45, 200] width 30 height 11
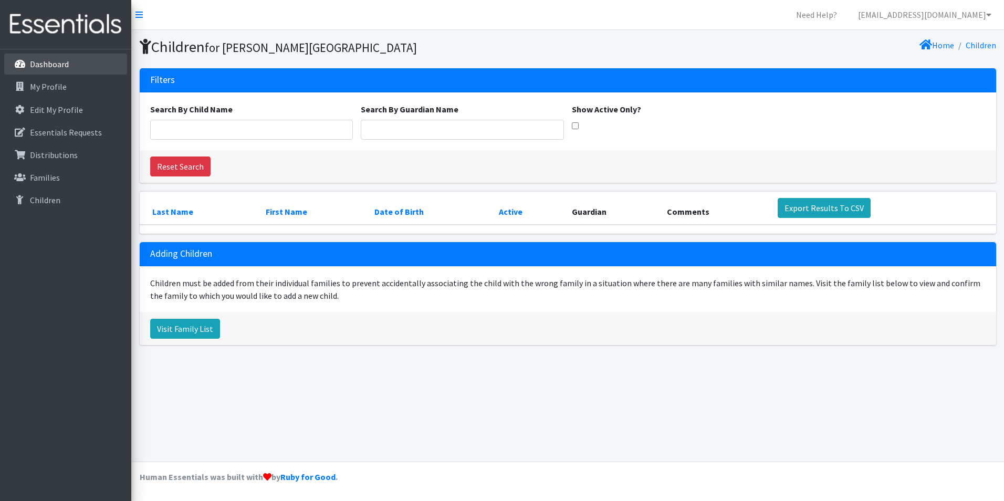
click at [68, 59] on link "Dashboard" at bounding box center [65, 64] width 123 height 21
